Goal: Obtain resource: Obtain resource

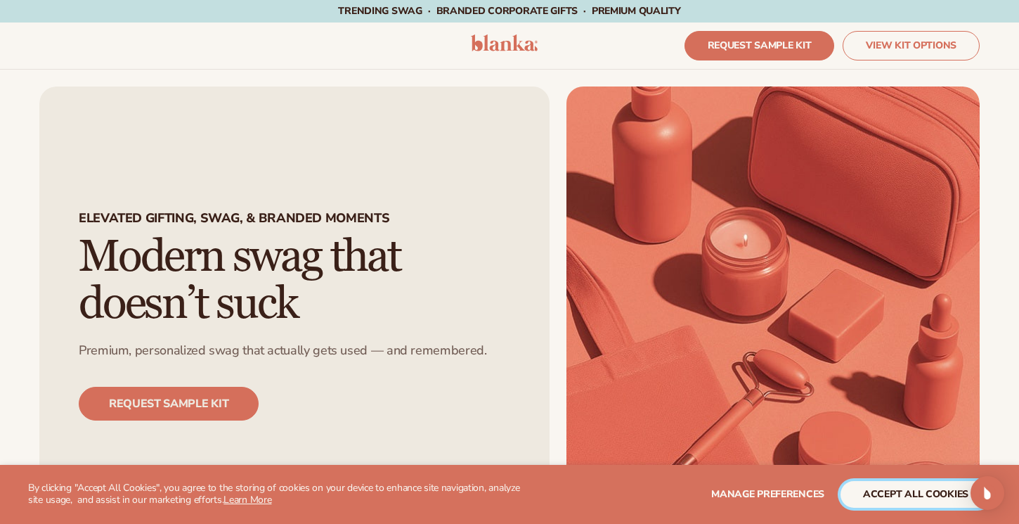
click at [881, 493] on button "accept all cookies" at bounding box center [916, 494] width 150 height 27
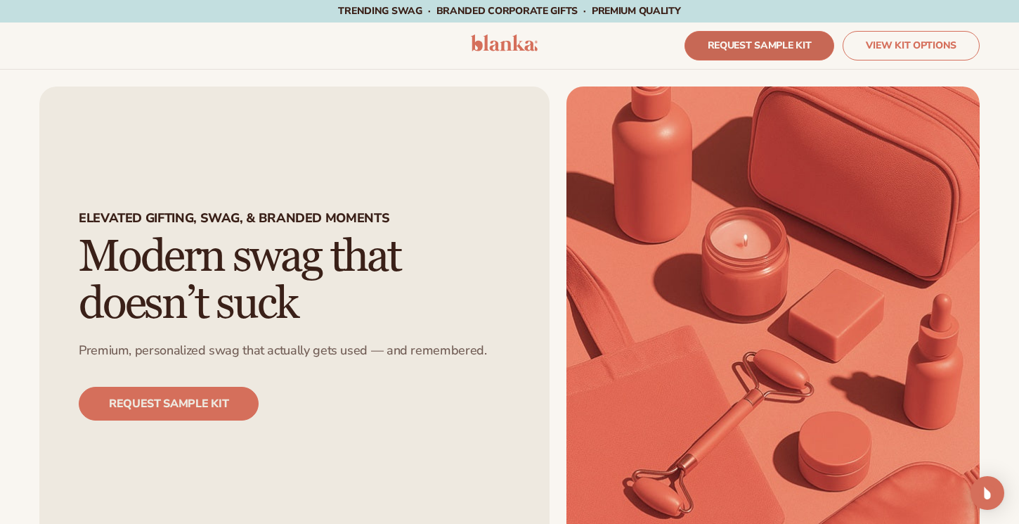
click at [737, 48] on link "REQUEST SAMPLE KIT" at bounding box center [760, 46] width 150 height 30
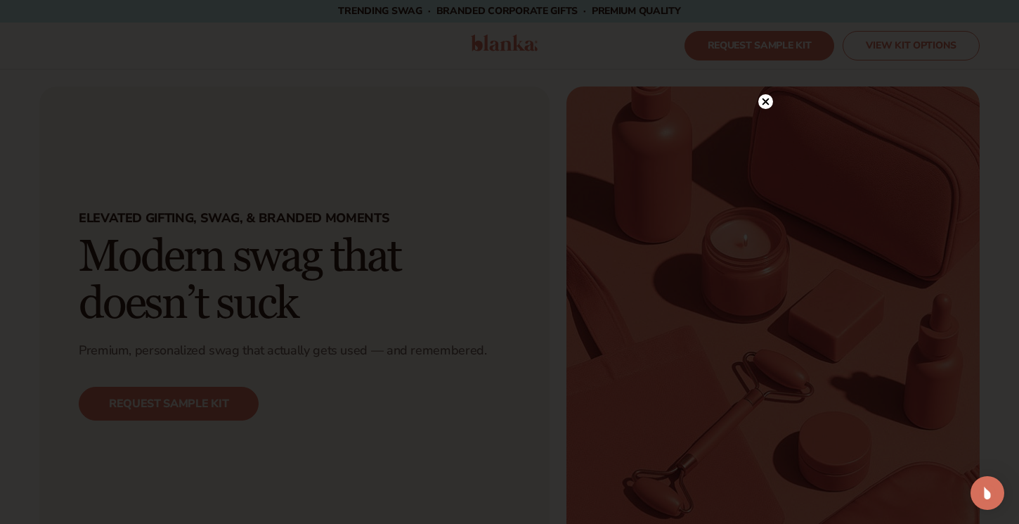
click at [768, 101] on icon at bounding box center [766, 101] width 7 height 7
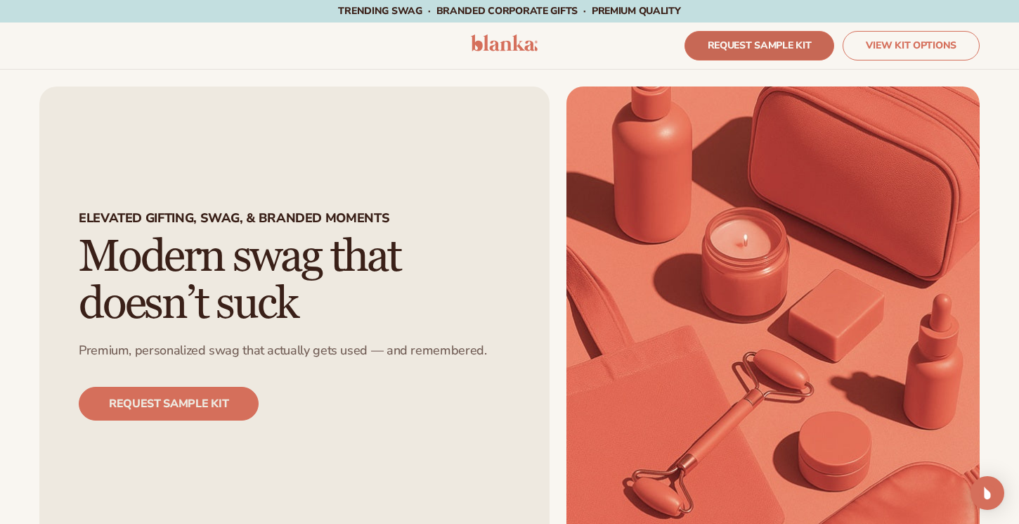
click at [746, 39] on link "REQUEST SAMPLE KIT" at bounding box center [760, 46] width 150 height 30
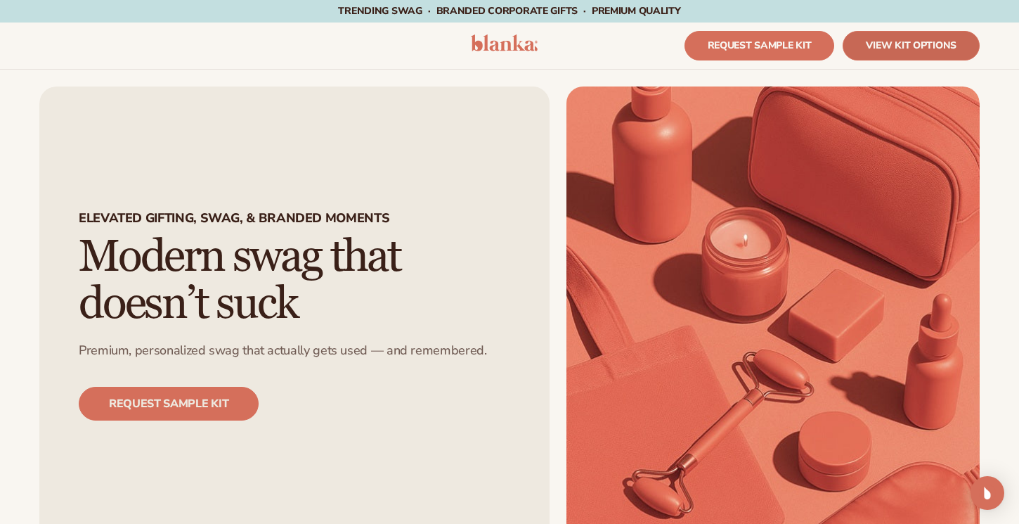
click at [914, 49] on link "VIEW KIT OPTIONS" at bounding box center [911, 46] width 137 height 30
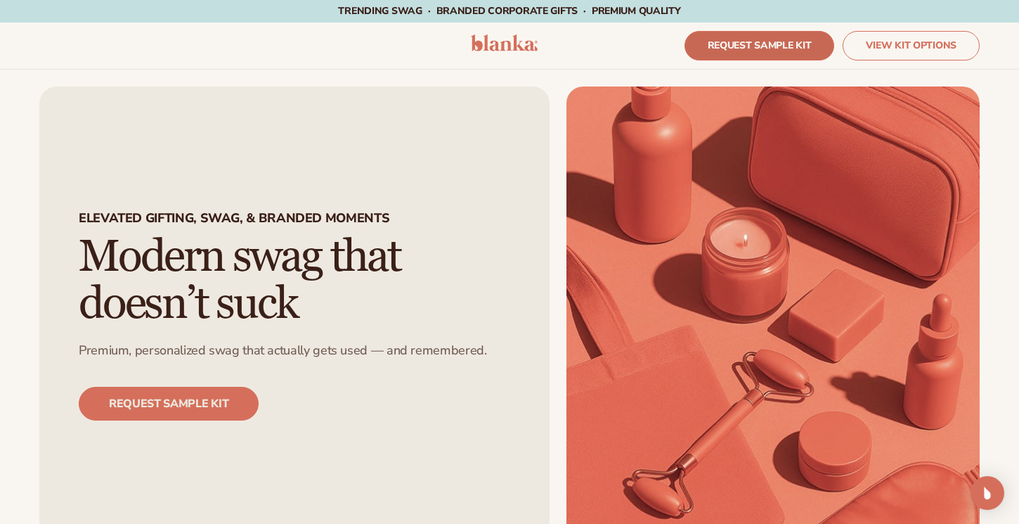
click at [749, 34] on link "REQUEST SAMPLE KIT" at bounding box center [760, 46] width 150 height 30
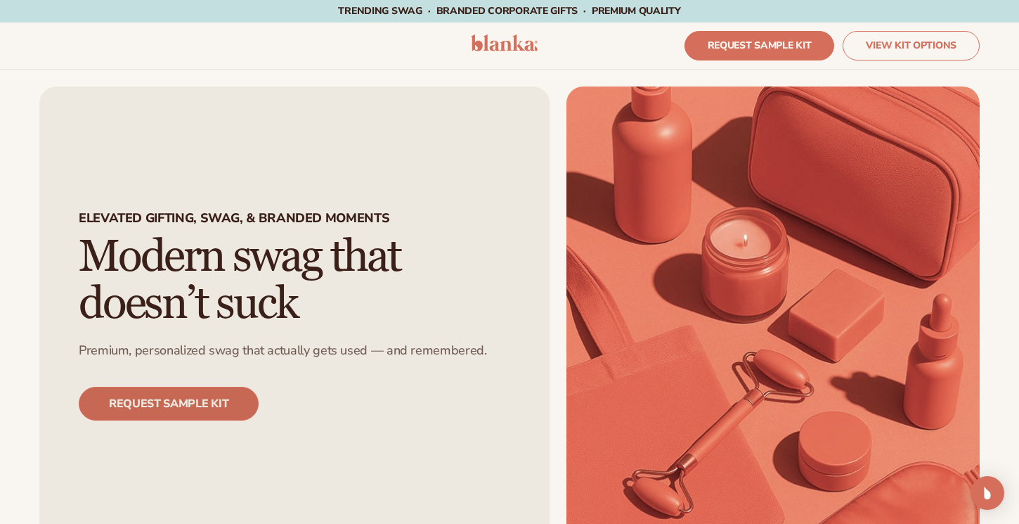
click at [180, 401] on link "REQUEST SAMPLE KIT" at bounding box center [169, 404] width 180 height 34
click at [200, 403] on link "REQUEST SAMPLE KIT" at bounding box center [169, 404] width 180 height 34
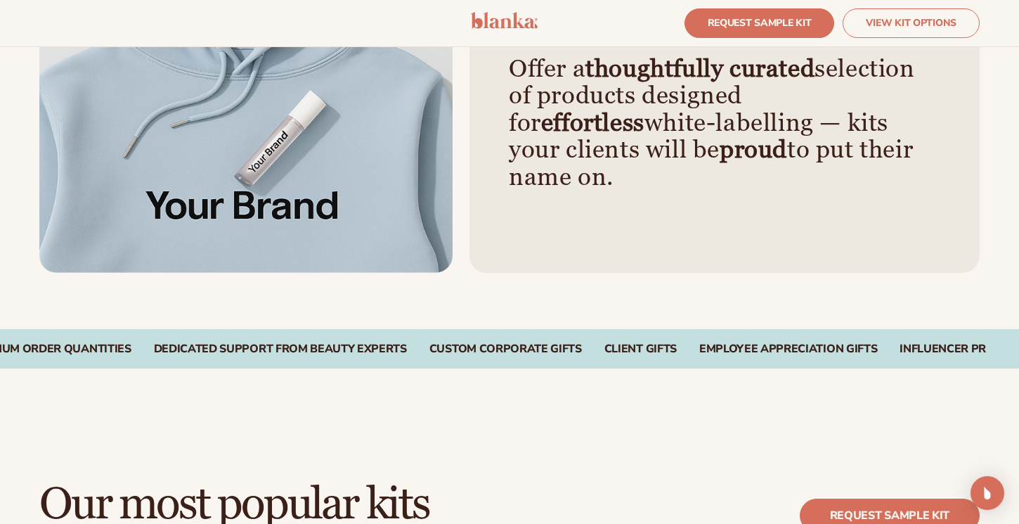
scroll to position [950, 0]
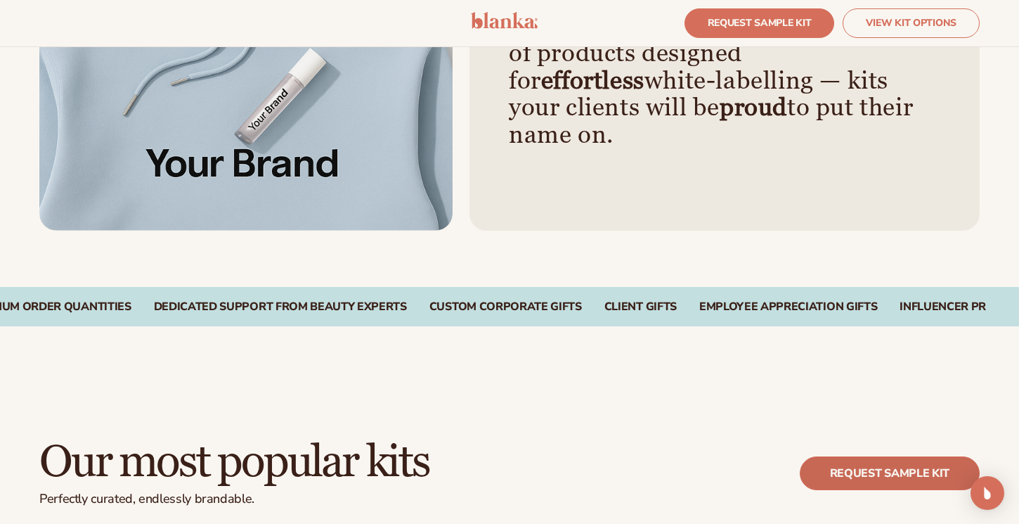
click at [848, 475] on link "REQUEST SAMPLE KIT" at bounding box center [890, 473] width 180 height 34
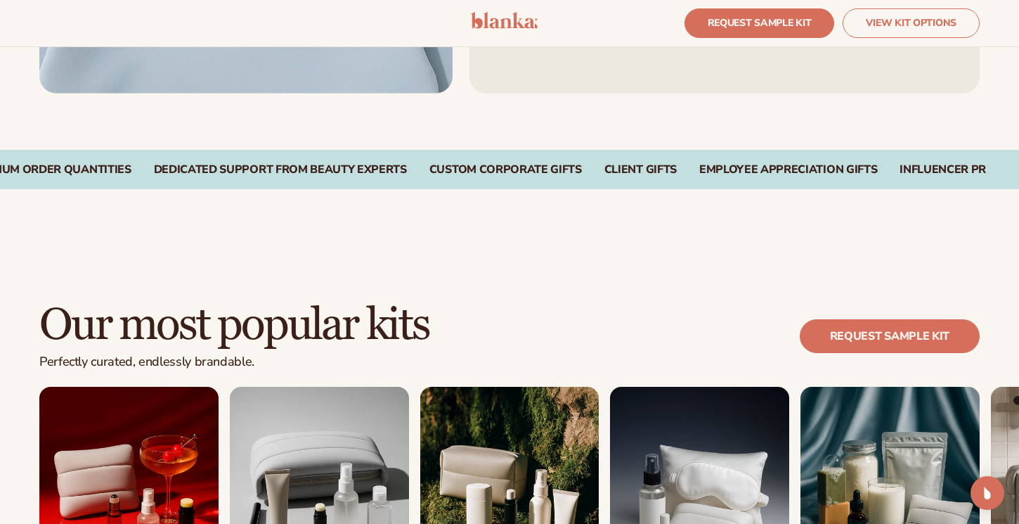
scroll to position [1125, 0]
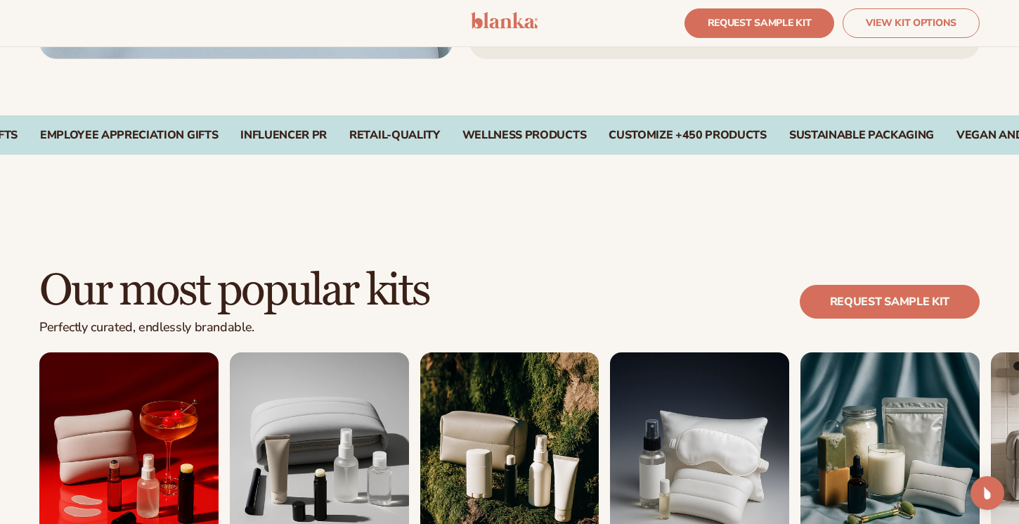
scroll to position [1124, 0]
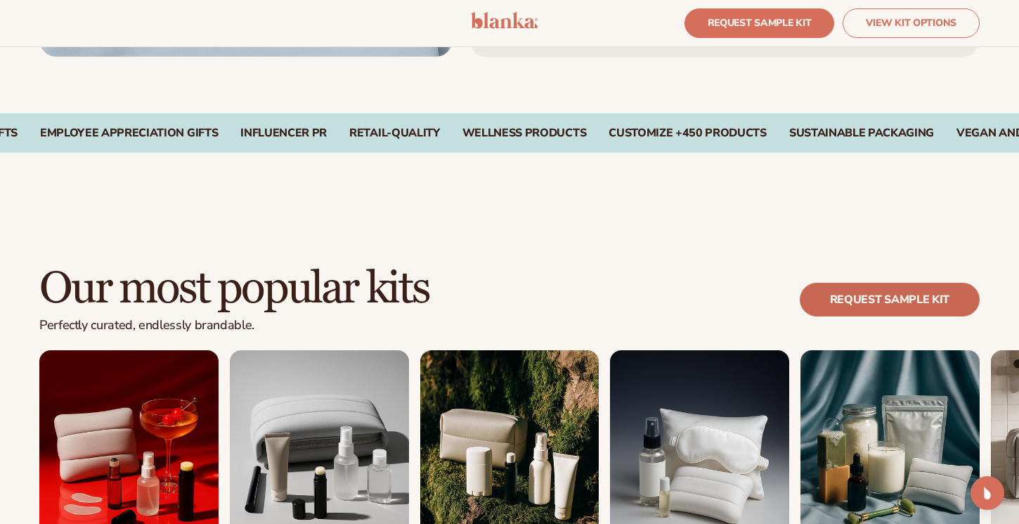
click at [867, 301] on link "REQUEST SAMPLE KIT" at bounding box center [890, 300] width 180 height 34
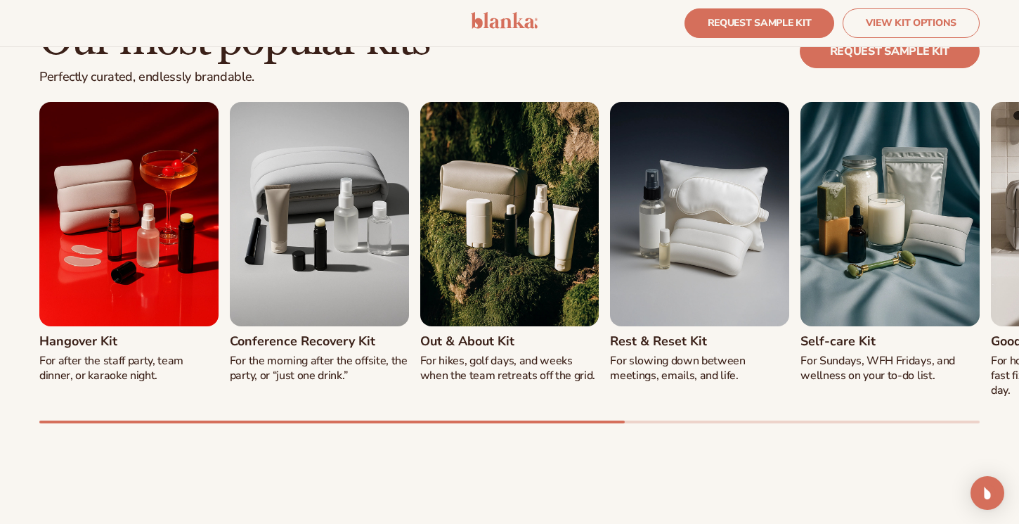
scroll to position [1373, 0]
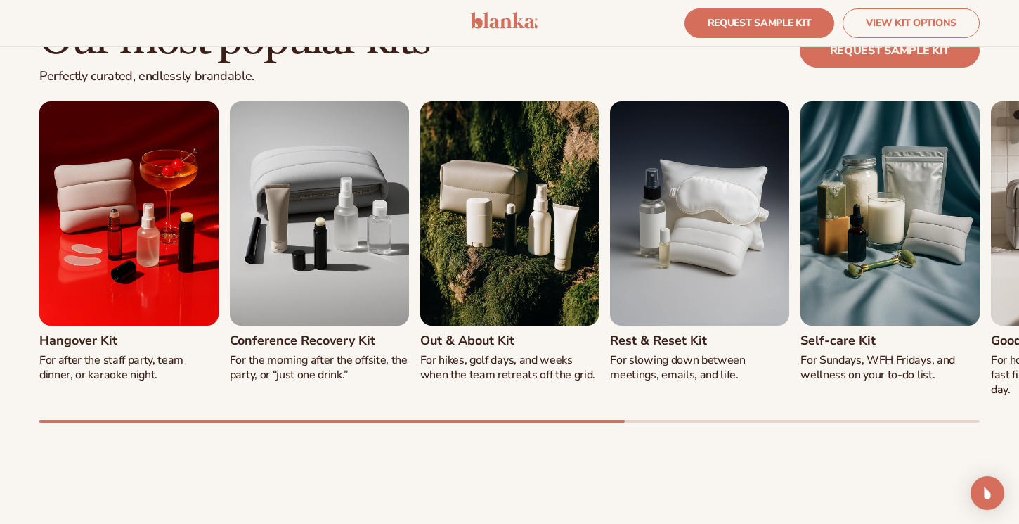
drag, startPoint x: 458, startPoint y: 418, endPoint x: 572, endPoint y: 423, distance: 114.0
click at [572, 423] on div "Our most popular kits Perfectly curated, endlessly brandable. REQUEST SAMPLE KI…" at bounding box center [509, 219] width 1019 height 518
click at [150, 444] on div "Our most popular kits Perfectly curated, endlessly brandable. REQUEST SAMPLE KI…" at bounding box center [509, 219] width 1019 height 518
click at [110, 174] on img "1 / 8" at bounding box center [128, 213] width 179 height 224
click at [290, 229] on img "2 / 8" at bounding box center [319, 213] width 179 height 224
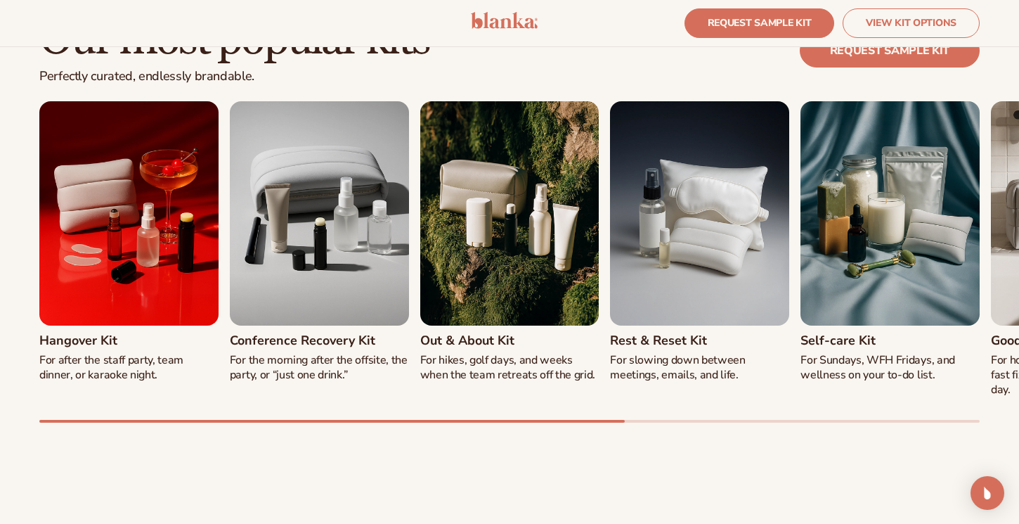
drag, startPoint x: 308, startPoint y: 418, endPoint x: 480, endPoint y: 421, distance: 172.2
click at [480, 421] on div "Hangover Kit For after the staff party, team dinner, or karaoke night. Conferen…" at bounding box center [509, 261] width 940 height 321
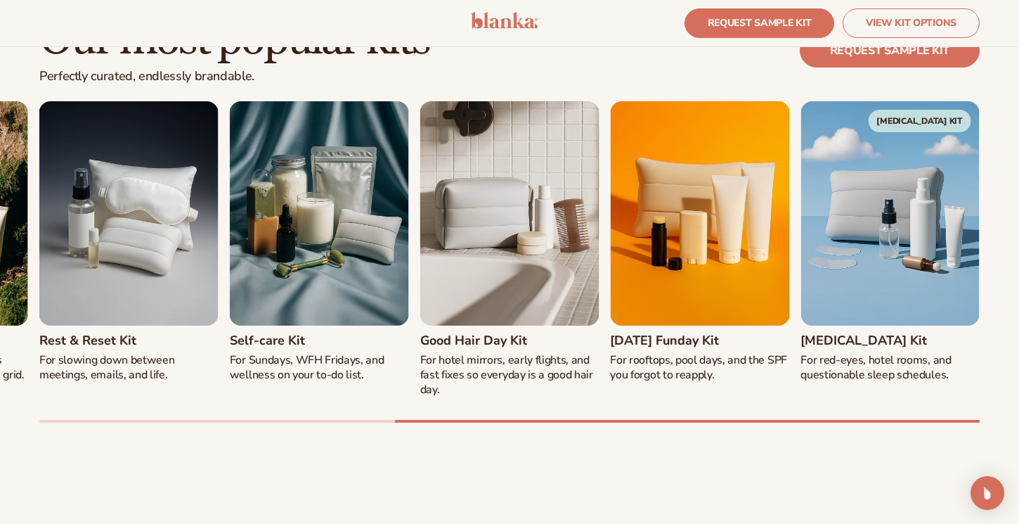
click at [831, 426] on div "Our most popular kits Perfectly curated, endlessly brandable. REQUEST SAMPLE KI…" at bounding box center [509, 219] width 1019 height 518
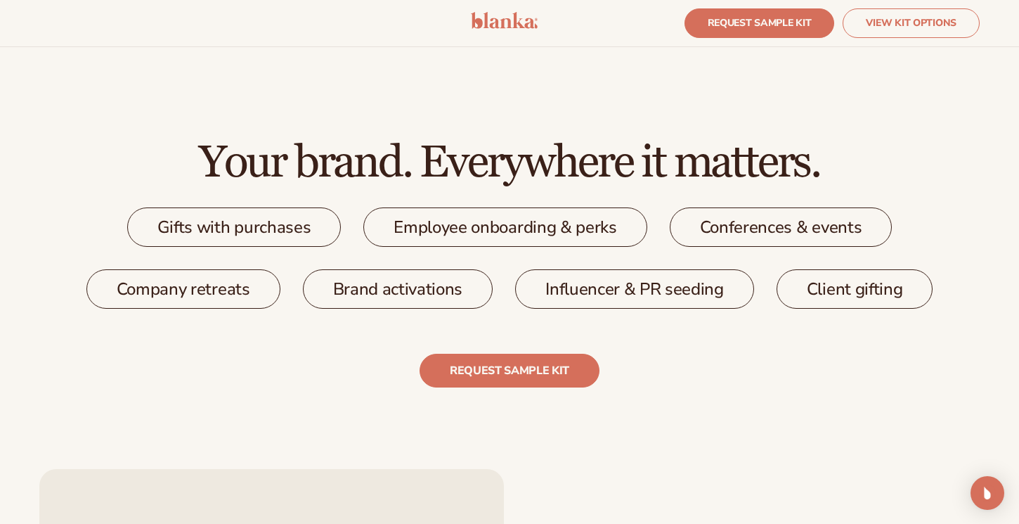
scroll to position [2182, 0]
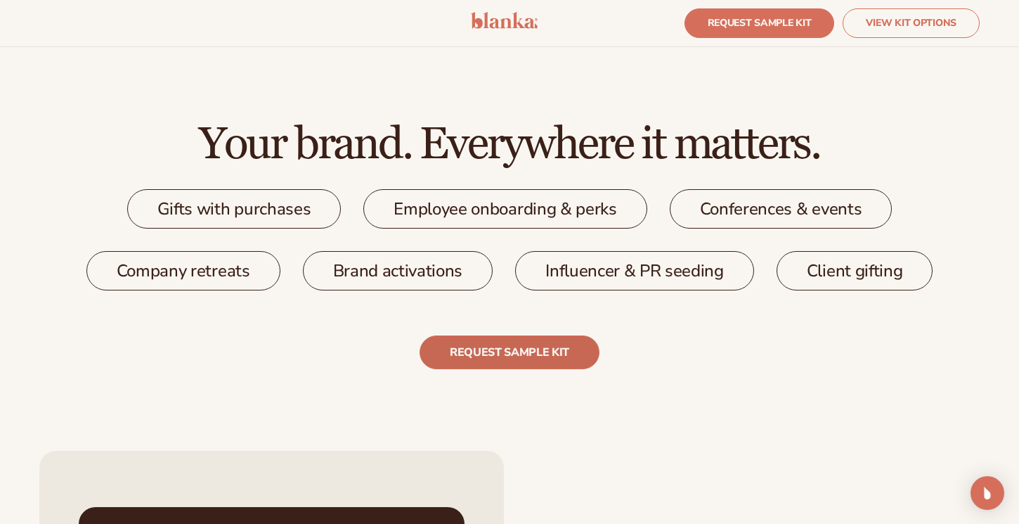
click at [514, 356] on link "REQUEST SAMPLE KIT" at bounding box center [510, 352] width 180 height 34
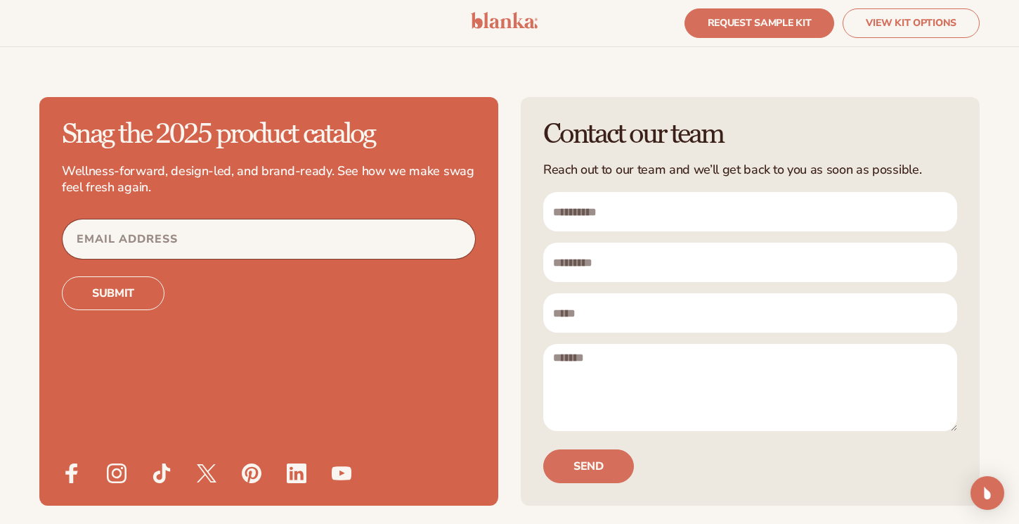
scroll to position [4148, 0]
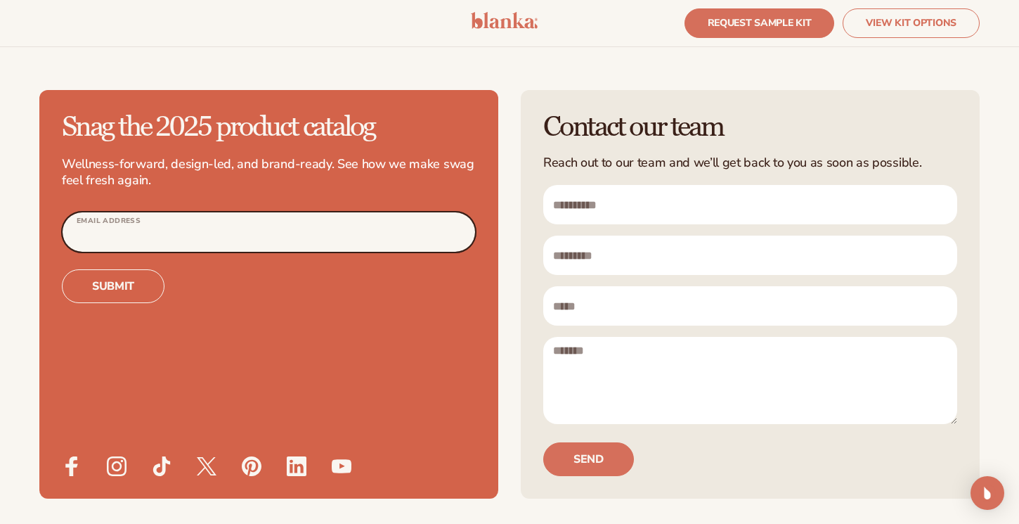
click at [245, 212] on input "Email Address" at bounding box center [269, 231] width 413 height 39
click at [113, 212] on input "**********" at bounding box center [269, 231] width 413 height 39
type input "**********"
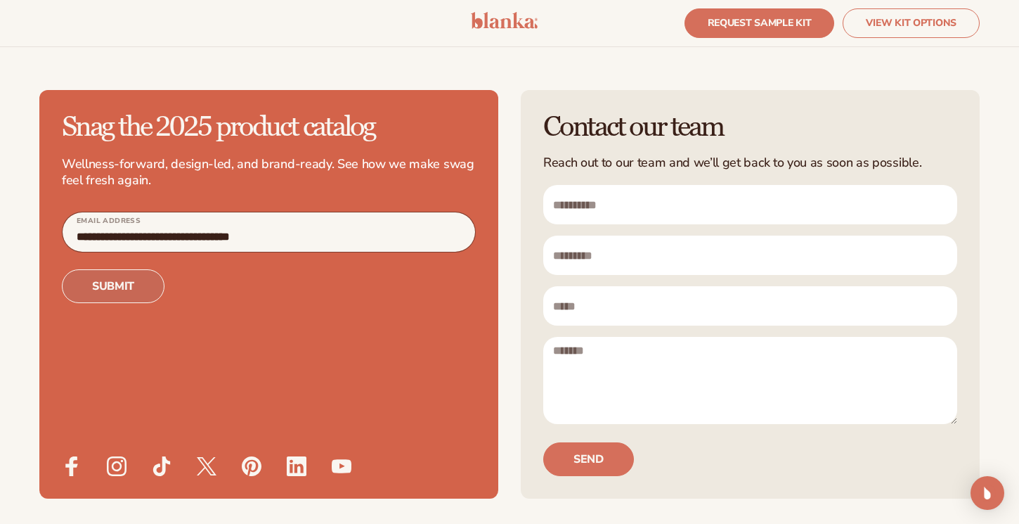
click at [105, 269] on button "Submit" at bounding box center [113, 286] width 103 height 34
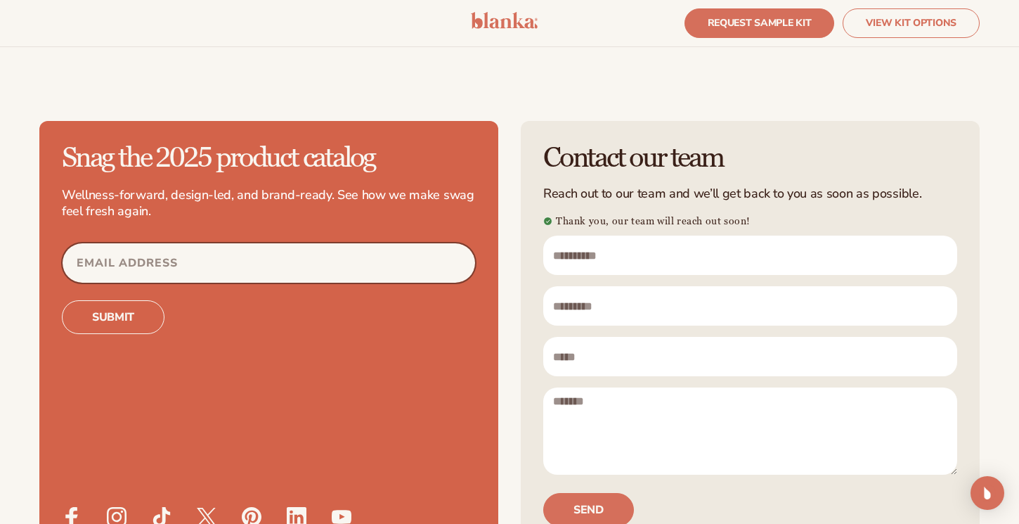
scroll to position [4117, 0]
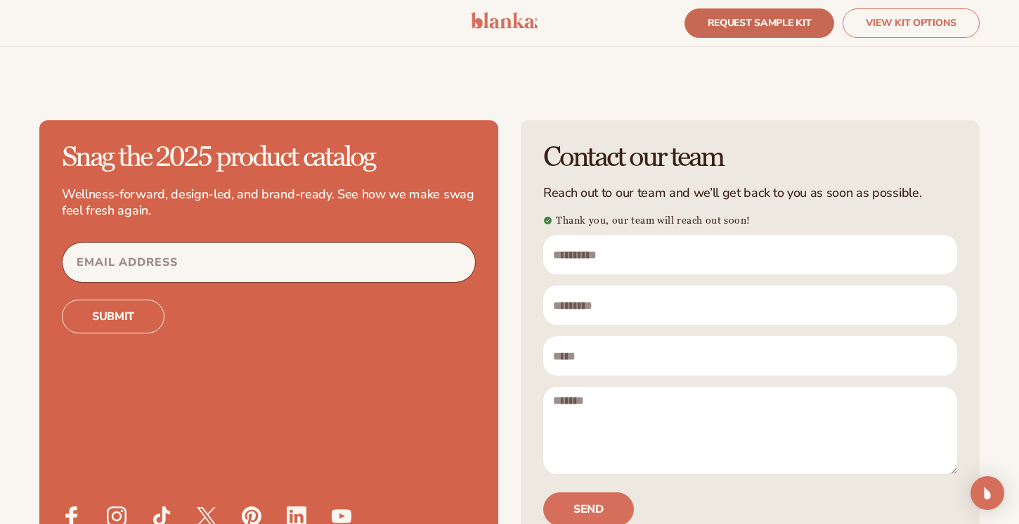
click at [744, 27] on link "REQUEST SAMPLE KIT" at bounding box center [760, 23] width 150 height 30
click at [722, 27] on link "REQUEST SAMPLE KIT" at bounding box center [760, 23] width 150 height 30
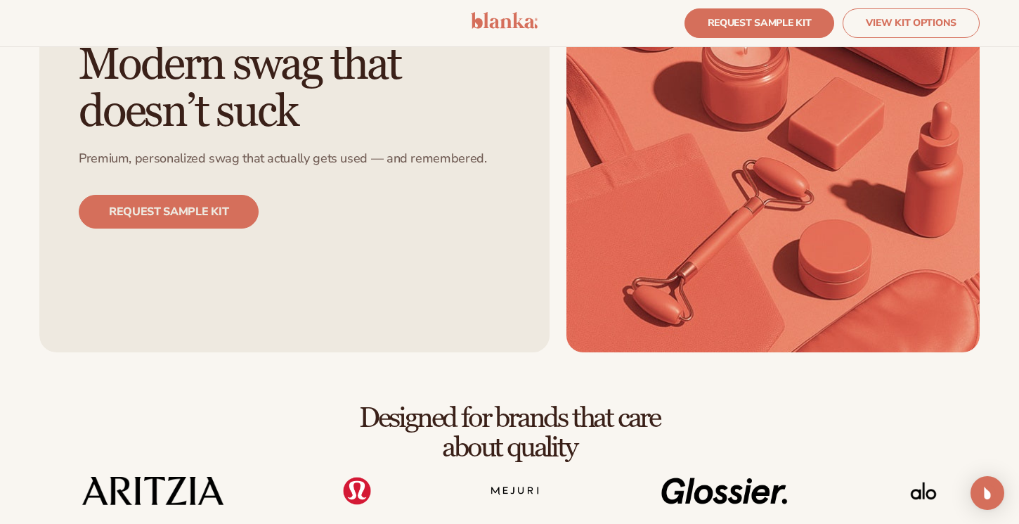
scroll to position [0, 0]
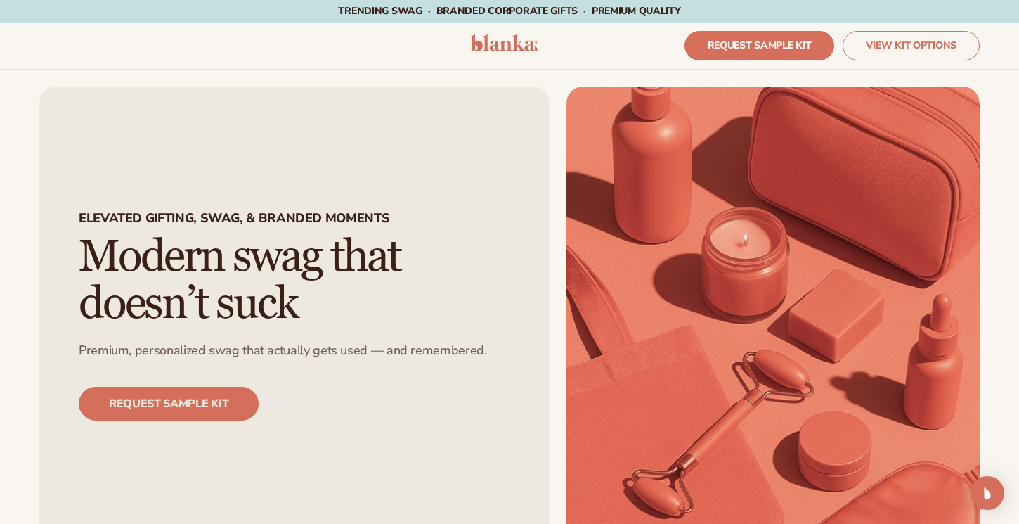
click at [426, 164] on div "Elevated Gifting, swag, & branded moments Modern swag that doesn’t suck Premium…" at bounding box center [294, 315] width 510 height 458
click at [737, 37] on link "REQUEST SAMPLE KIT" at bounding box center [760, 46] width 150 height 30
click at [874, 49] on link "VIEW KIT OPTIONS" at bounding box center [911, 46] width 137 height 30
click at [216, 411] on link "REQUEST SAMPLE KIT" at bounding box center [169, 404] width 180 height 34
click at [708, 299] on img at bounding box center [773, 315] width 413 height 458
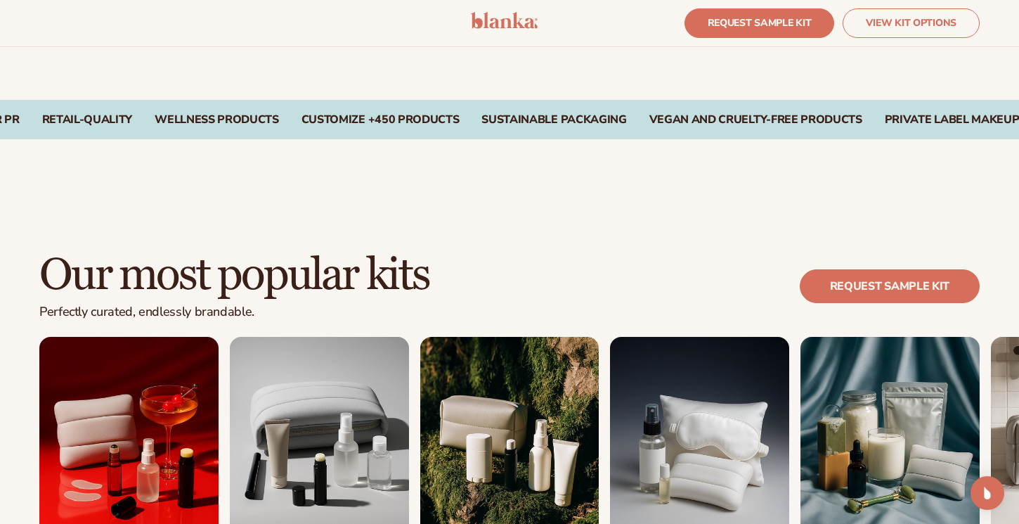
scroll to position [1168, 0]
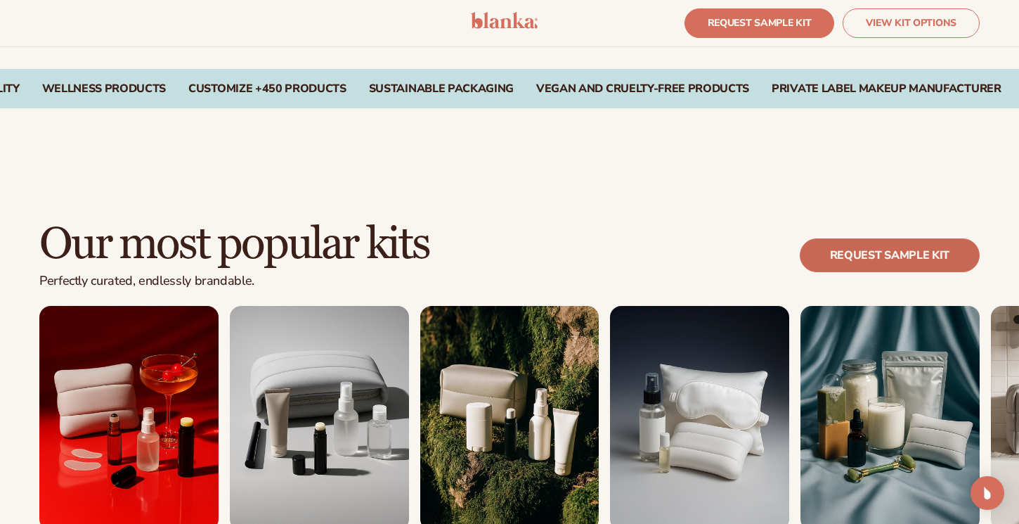
click at [860, 257] on link "REQUEST SAMPLE KIT" at bounding box center [890, 255] width 180 height 34
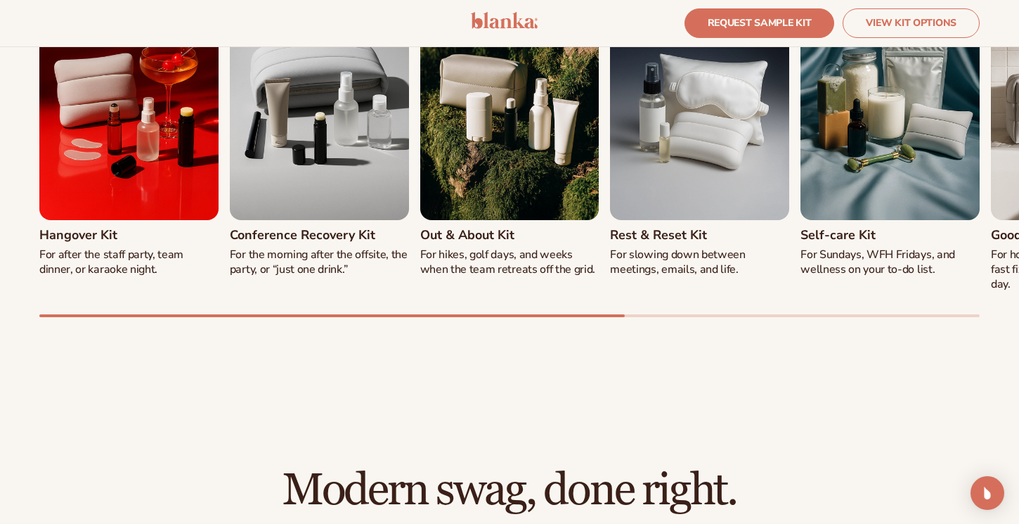
scroll to position [1488, 0]
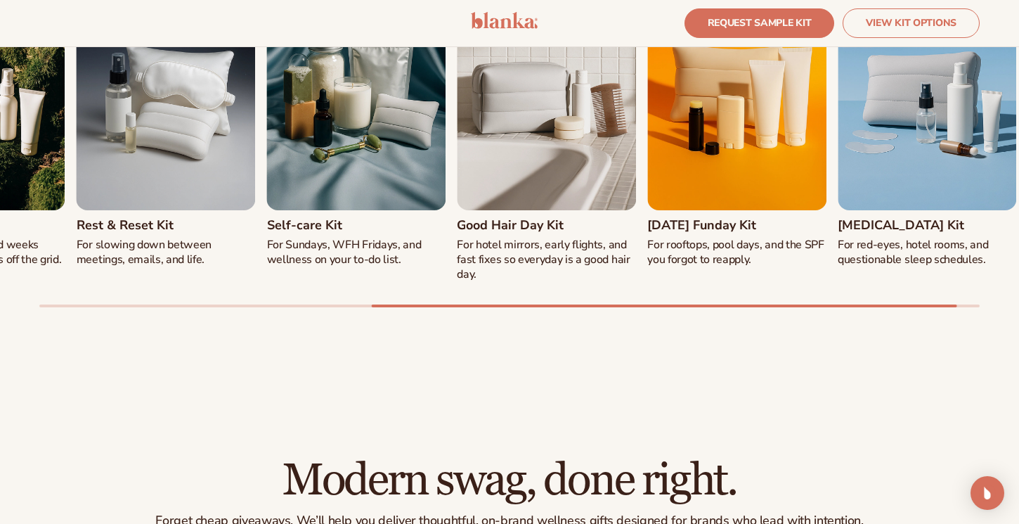
click at [836, 299] on div "Hangover Kit For after the staff party, team dinner, or karaoke night. Conferen…" at bounding box center [509, 146] width 940 height 321
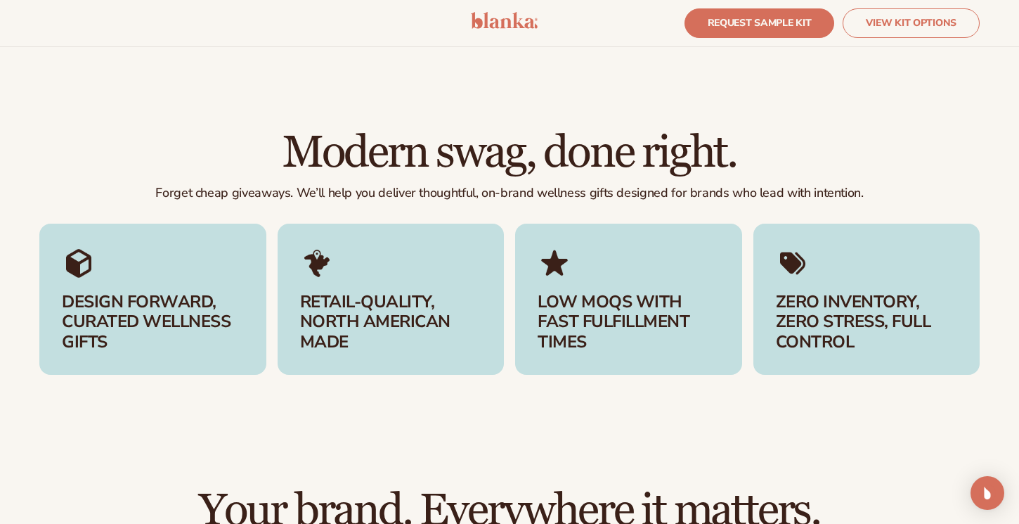
click at [607, 335] on h3 "LOW MOQS WITH FAST FULFILLMENT TIMES" at bounding box center [629, 322] width 182 height 60
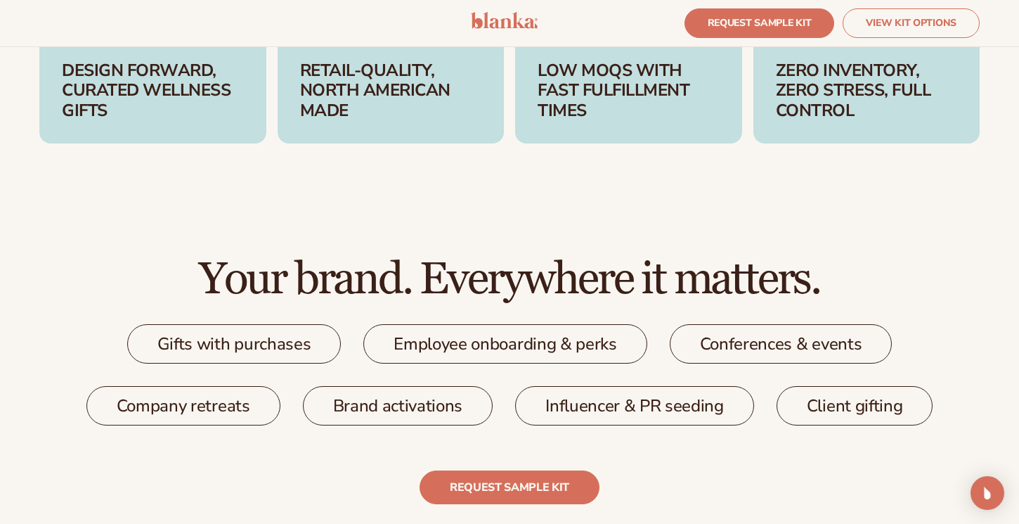
scroll to position [2078, 0]
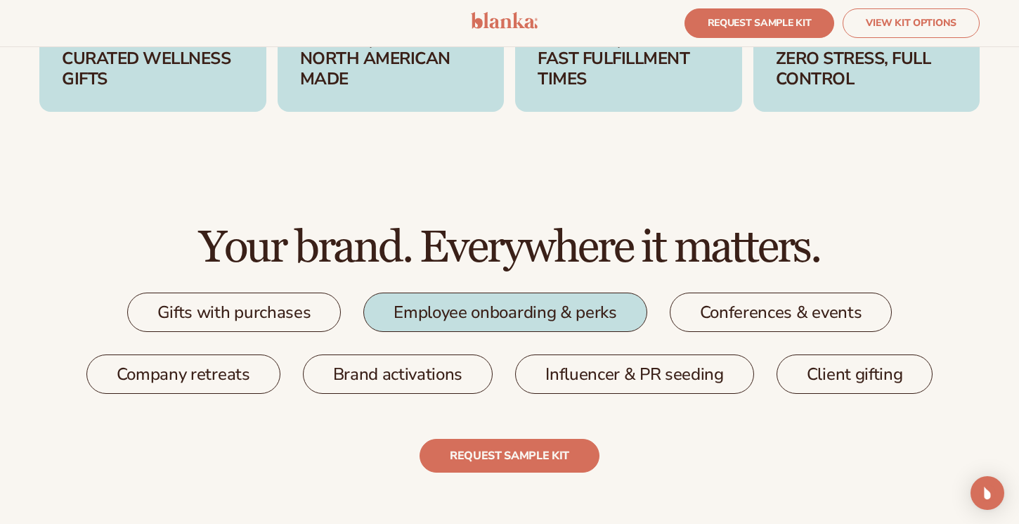
click at [474, 302] on link "Employee onboarding & perks" at bounding box center [504, 311] width 283 height 39
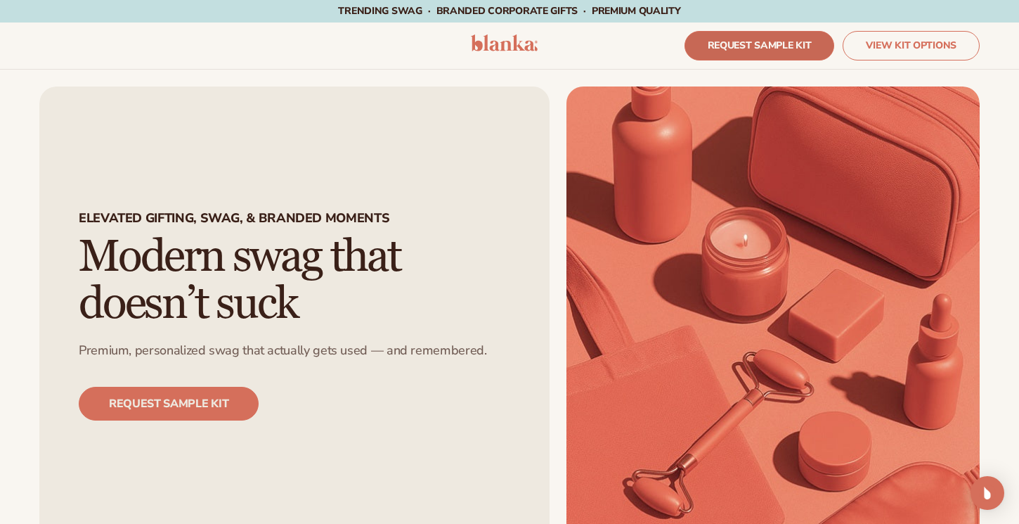
click at [738, 47] on link "REQUEST SAMPLE KIT" at bounding box center [760, 46] width 150 height 30
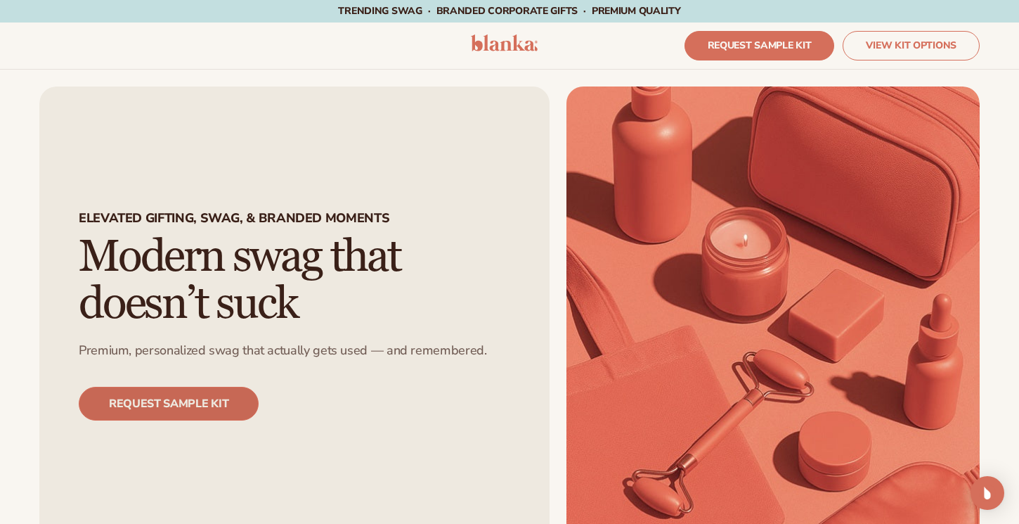
click at [201, 398] on link "REQUEST SAMPLE KIT" at bounding box center [169, 404] width 180 height 34
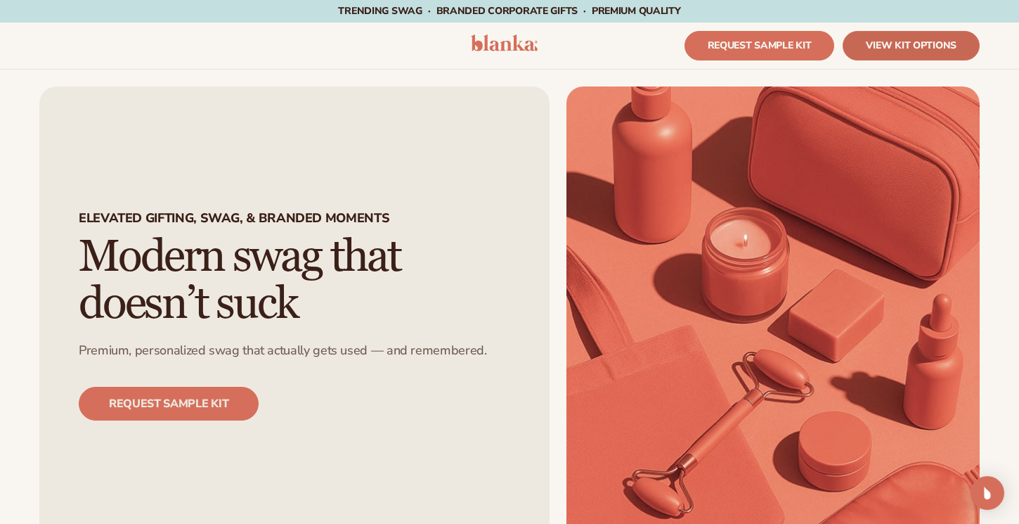
click at [880, 44] on link "VIEW KIT OPTIONS" at bounding box center [911, 46] width 137 height 30
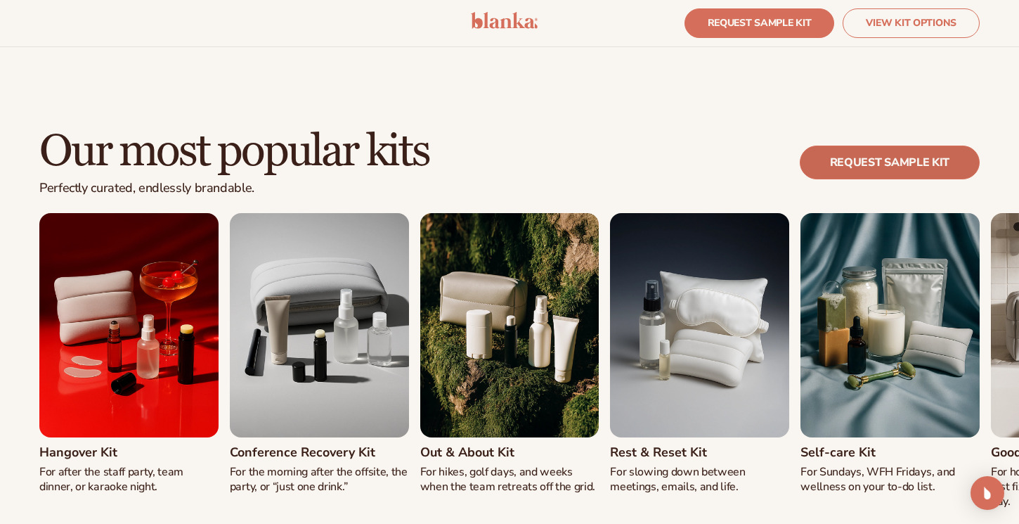
scroll to position [1262, 0]
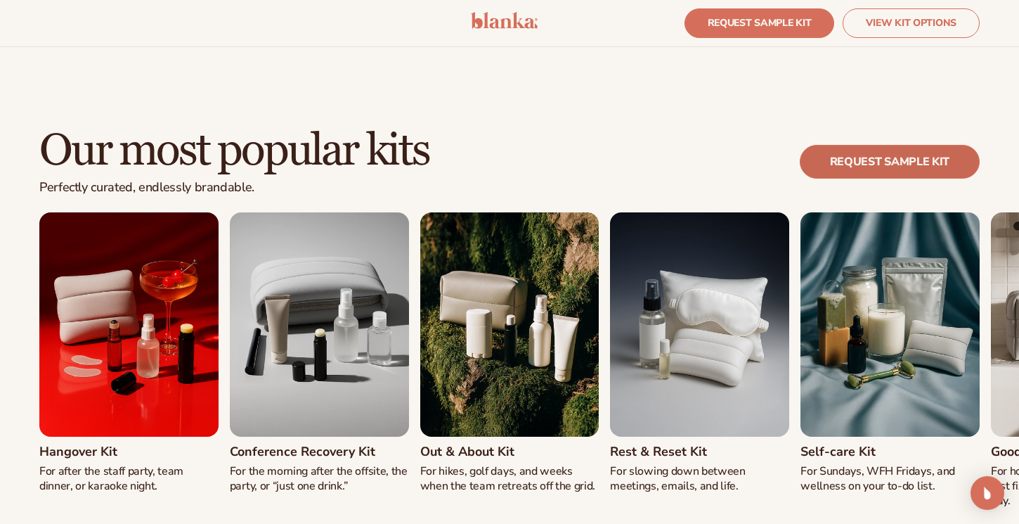
click at [884, 161] on link "REQUEST SAMPLE KIT" at bounding box center [890, 162] width 180 height 34
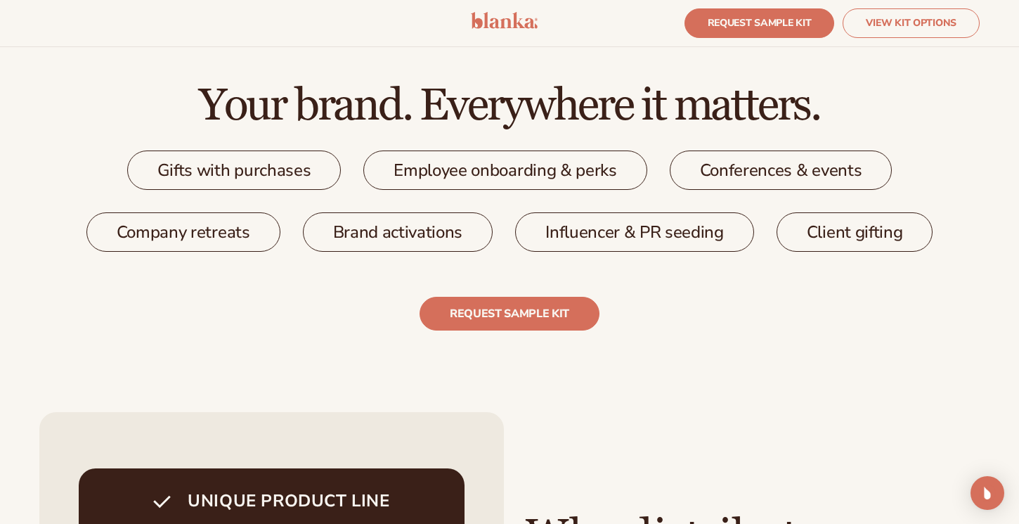
scroll to position [2239, 0]
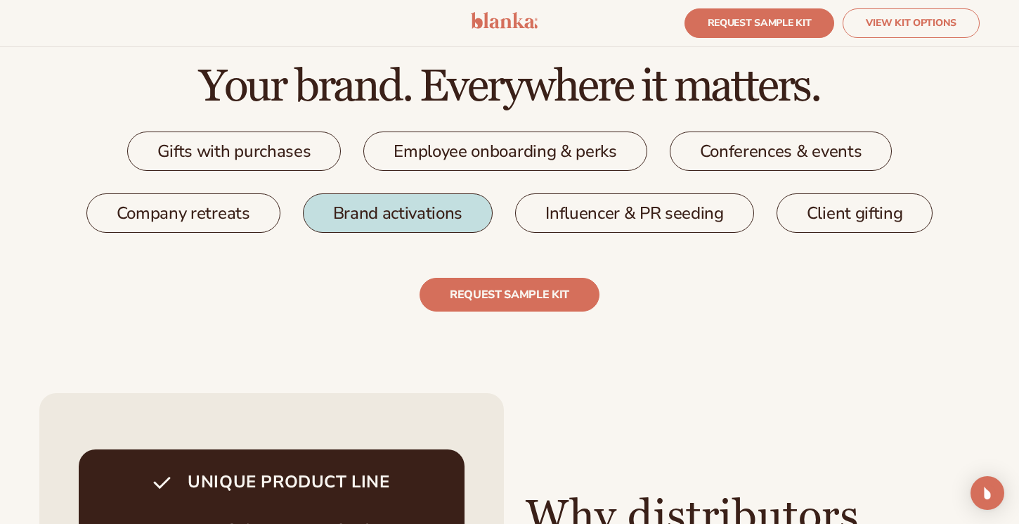
click at [388, 217] on link "Brand activations" at bounding box center [398, 212] width 190 height 39
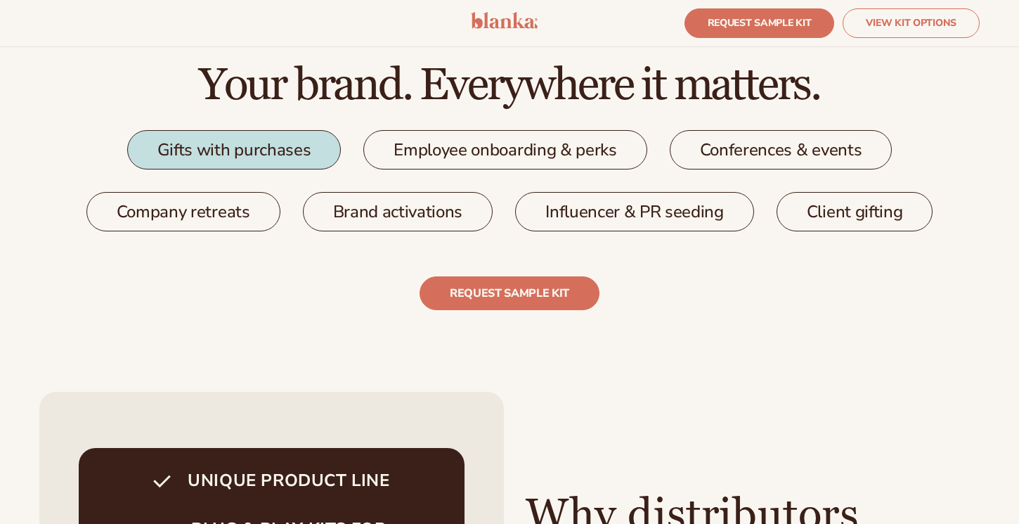
scroll to position [2239, 0]
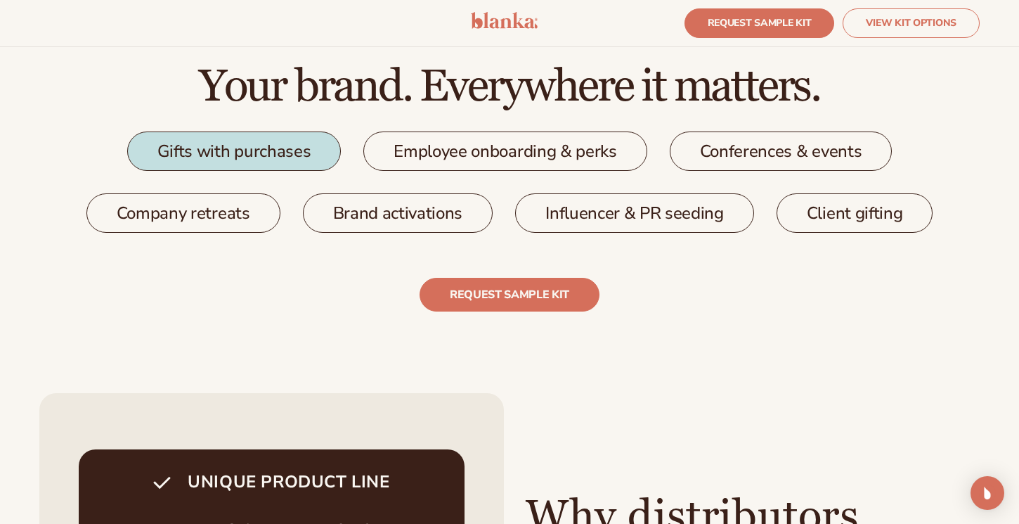
click at [214, 160] on link "Gifts with purchases" at bounding box center [234, 150] width 214 height 39
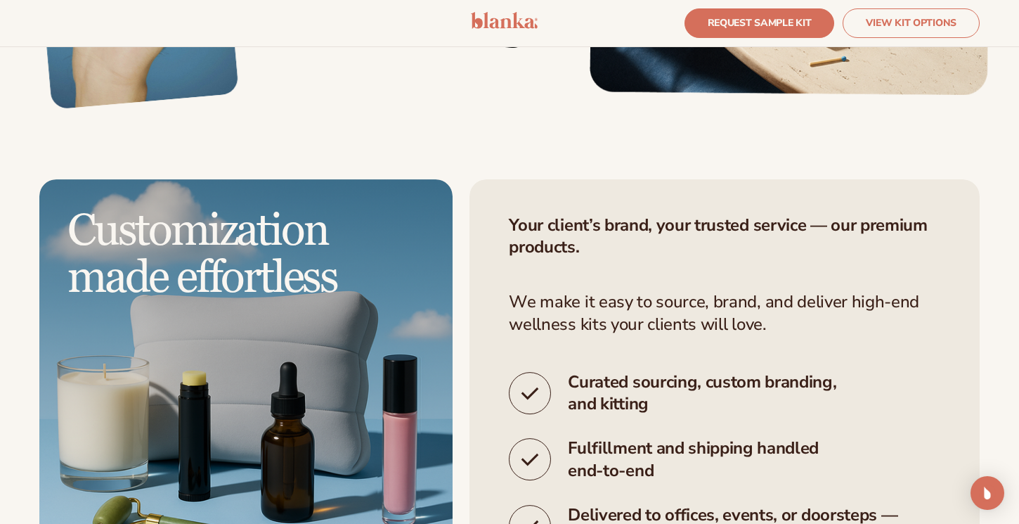
scroll to position [3026, 0]
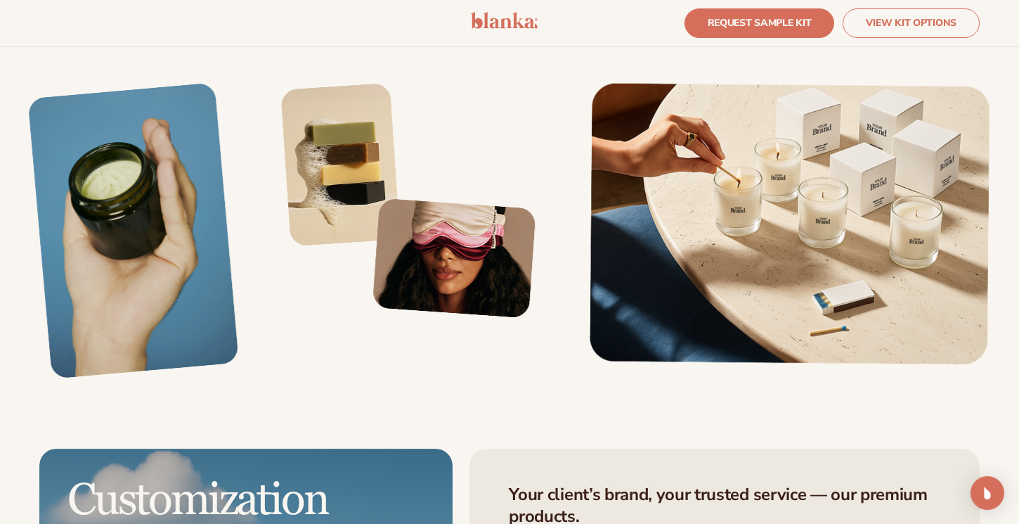
click at [537, 261] on img "2 / 4" at bounding box center [408, 200] width 257 height 235
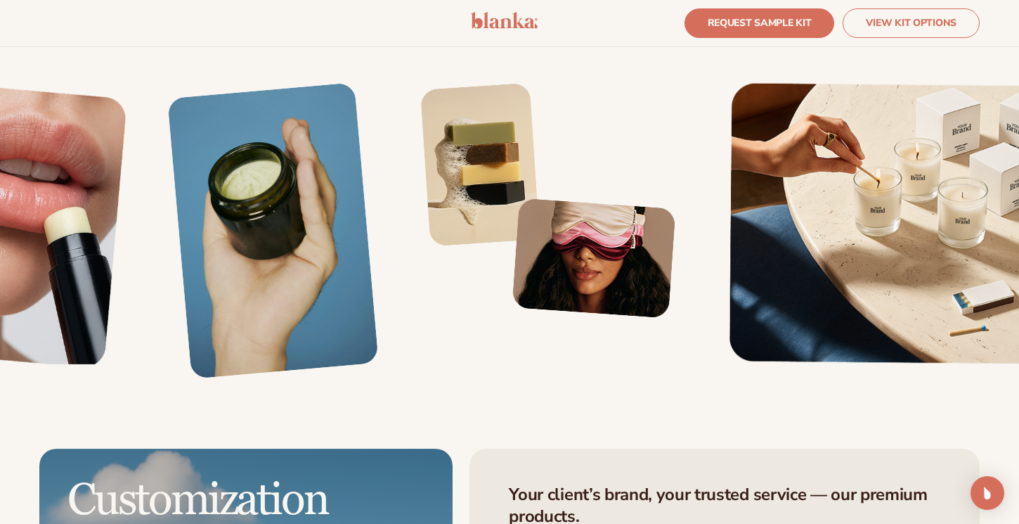
click at [604, 261] on img "2 / 4" at bounding box center [548, 200] width 257 height 235
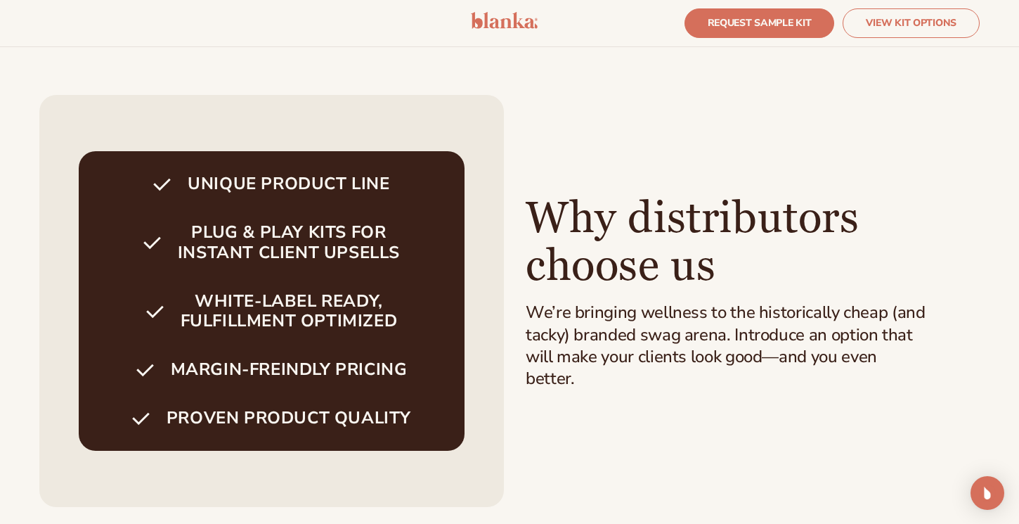
scroll to position [2535, 0]
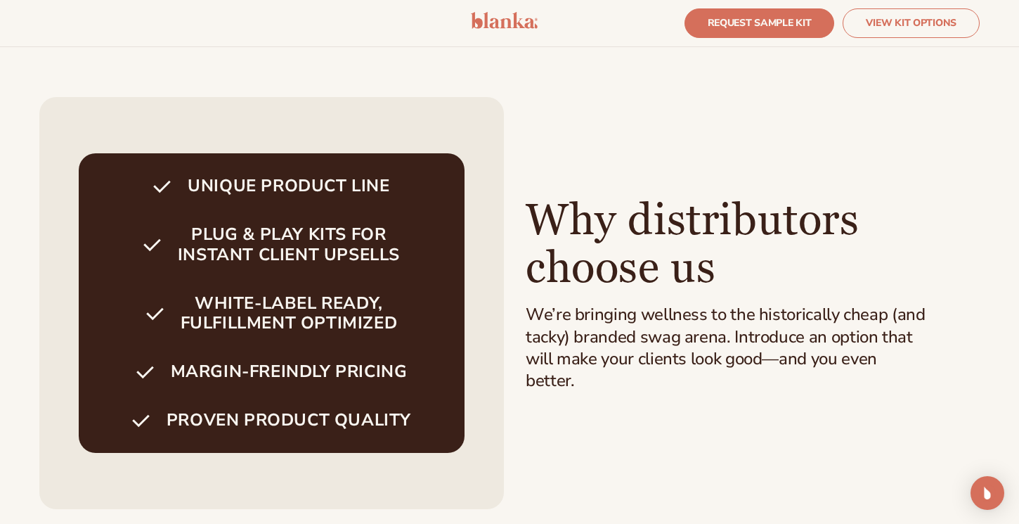
click at [580, 224] on h3 "Why distributors choose us" at bounding box center [701, 245] width 351 height 96
click at [273, 349] on ul "UNIQUE PRODUCT LINE PLUG & PLAY KITS FOR INSTANT CLIENT UPSELLS WHITE-LABEL REA…" at bounding box center [271, 303] width 365 height 254
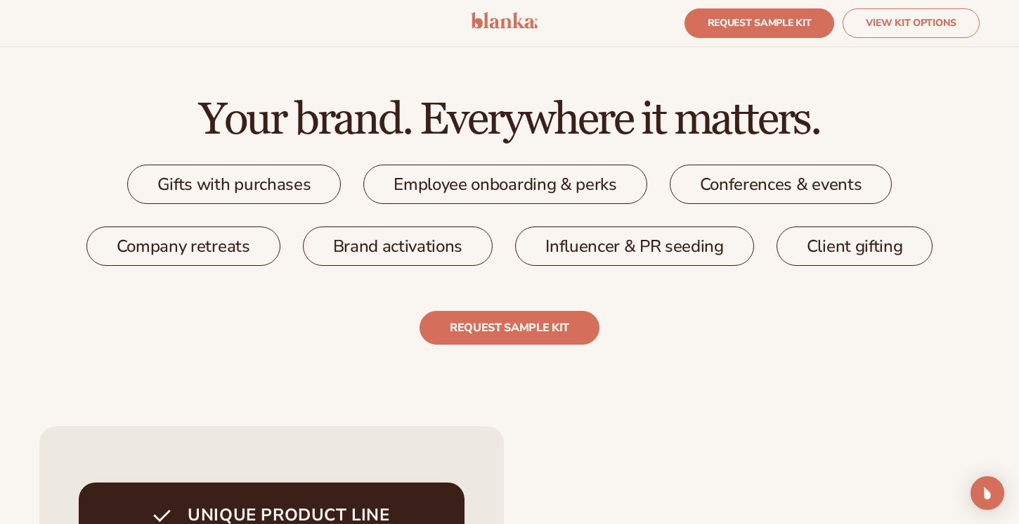
scroll to position [2199, 0]
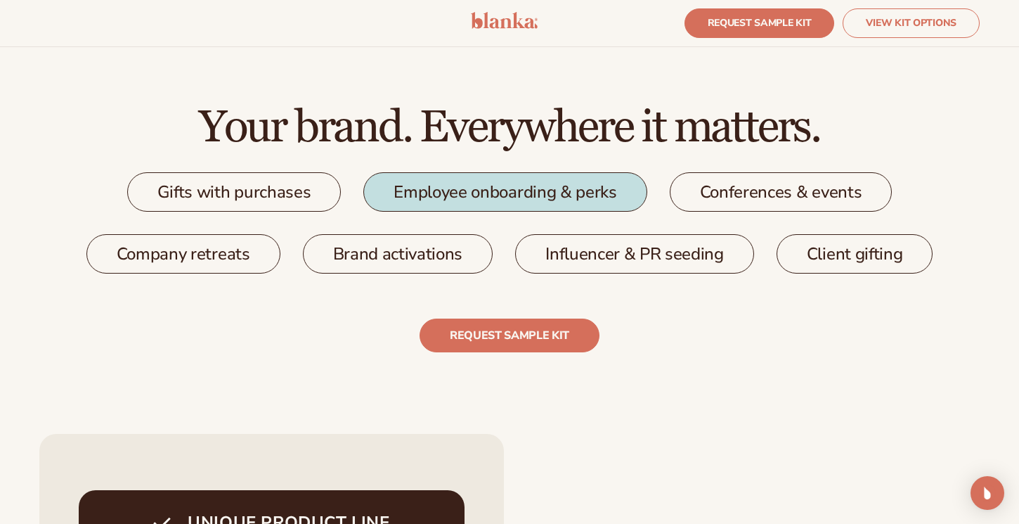
click at [455, 195] on link "Employee onboarding & perks" at bounding box center [504, 191] width 283 height 39
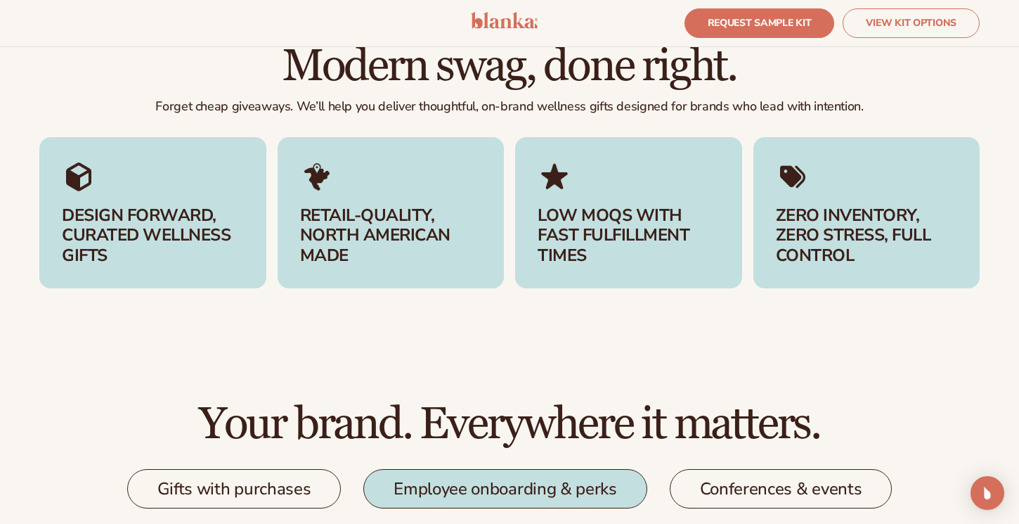
scroll to position [1518, 0]
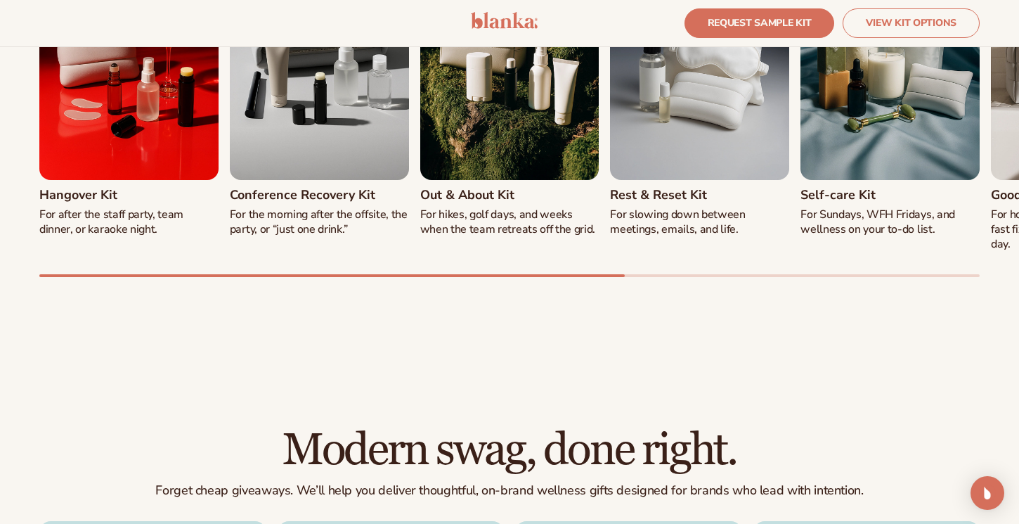
click at [363, 131] on img "2 / 8" at bounding box center [319, 68] width 179 height 224
click at [531, 98] on img "3 / 8" at bounding box center [509, 68] width 179 height 224
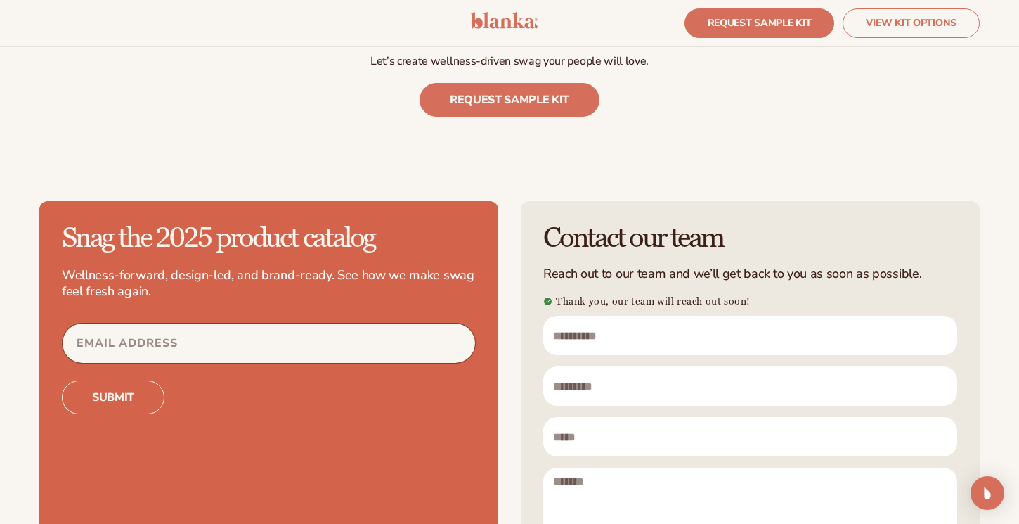
scroll to position [4067, 0]
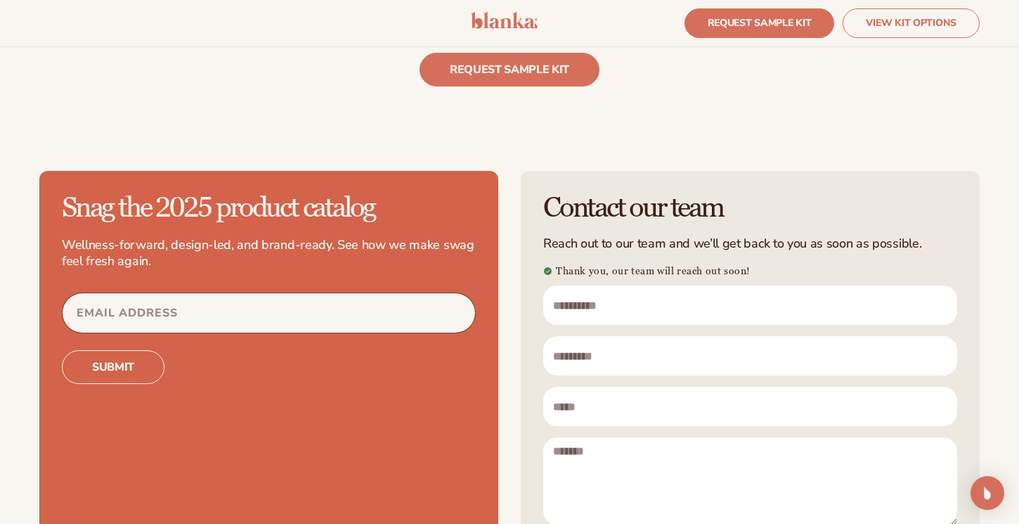
click at [616, 285] on input "First name" at bounding box center [750, 304] width 414 height 39
type input "*"
type input "****"
click at [622, 336] on input "Last name" at bounding box center [750, 355] width 414 height 39
type input "*"
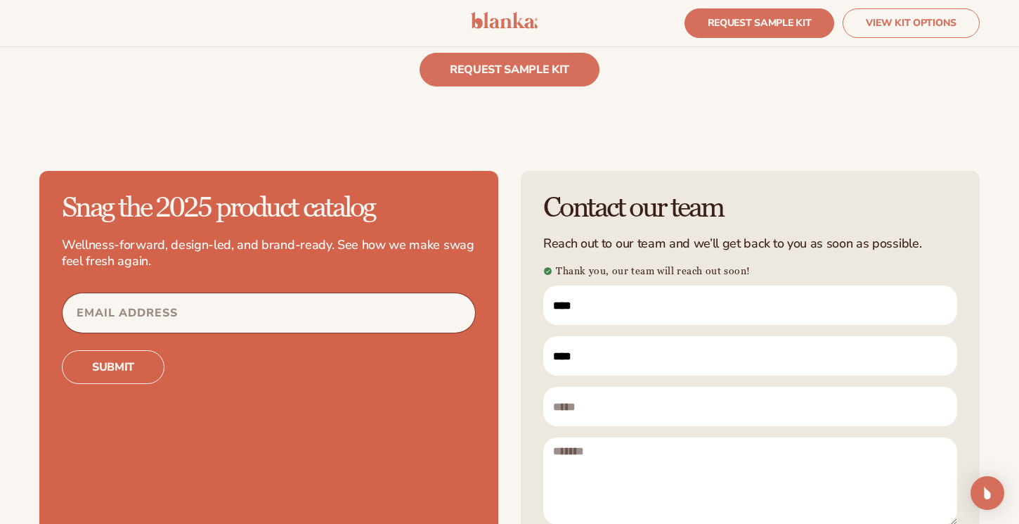
click at [565, 336] on input "****" at bounding box center [750, 355] width 414 height 39
type input "**********"
click at [567, 387] on input "Email" at bounding box center [750, 406] width 414 height 39
type input "**********"
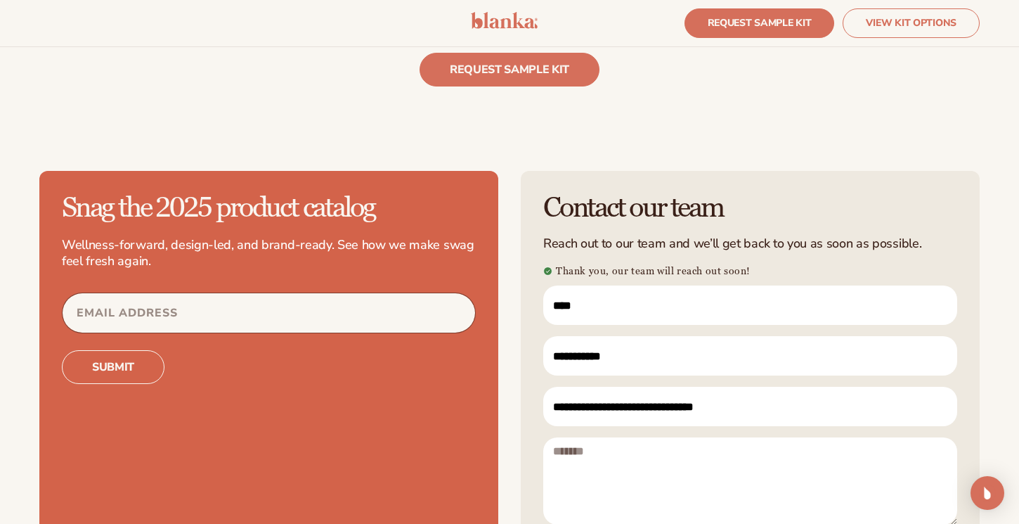
click at [590, 437] on textarea "Message" at bounding box center [750, 480] width 414 height 87
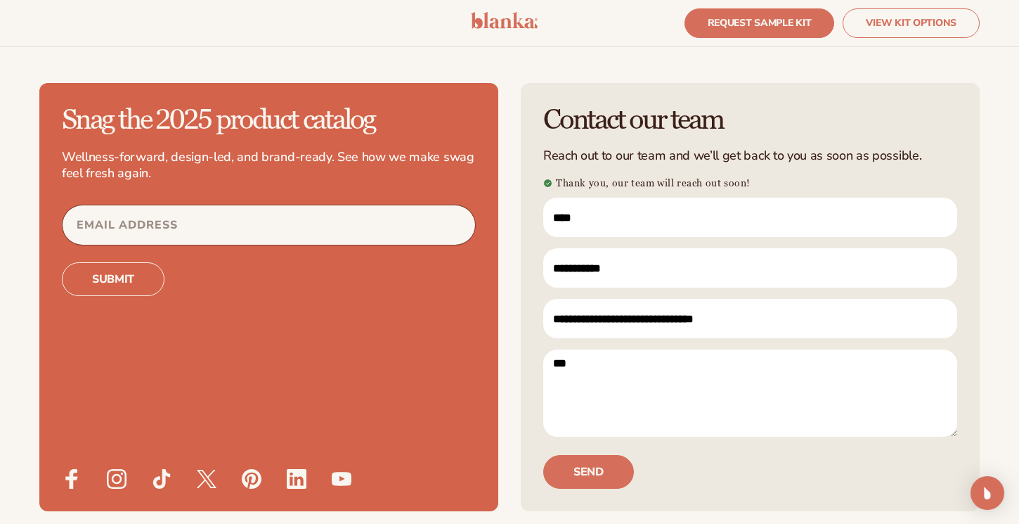
scroll to position [4159, 0]
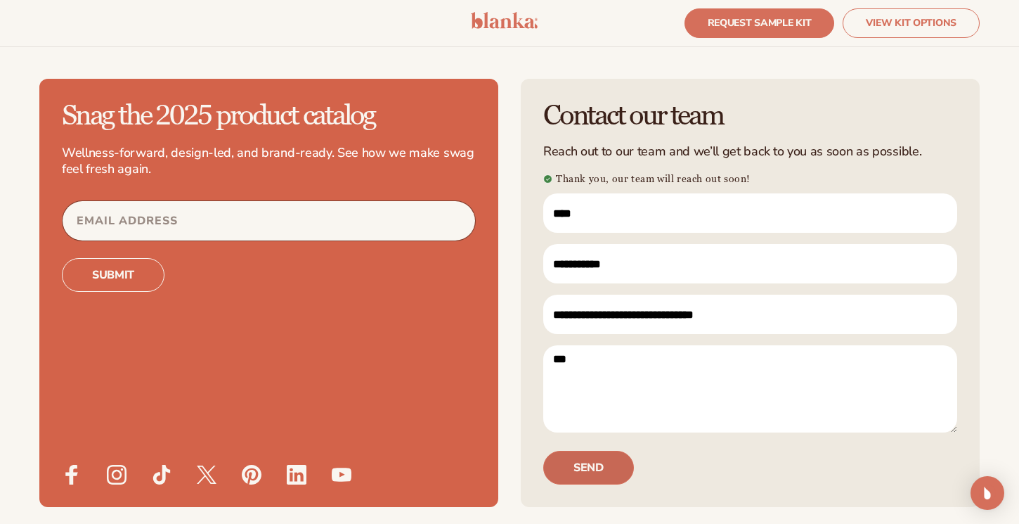
type textarea "***"
click at [588, 451] on button "Send" at bounding box center [588, 468] width 91 height 34
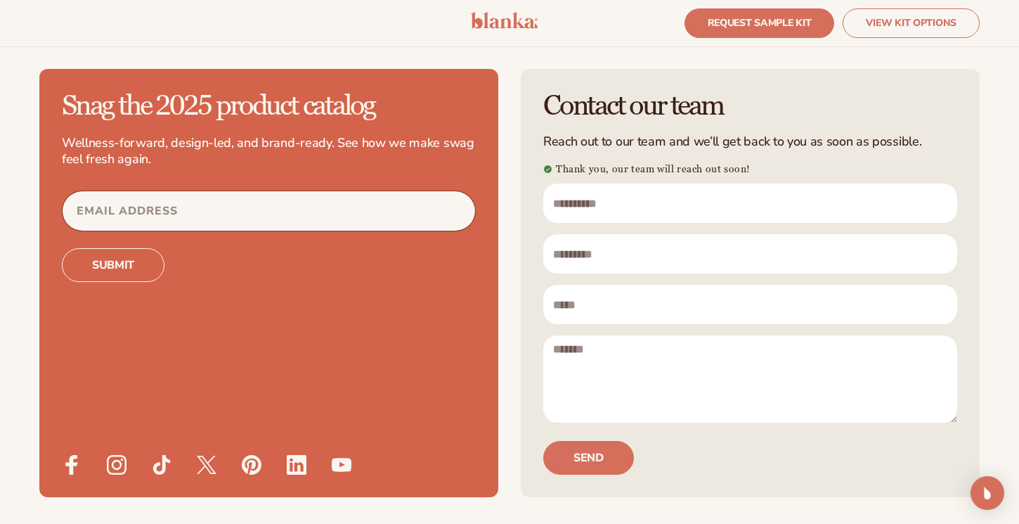
scroll to position [4169, 0]
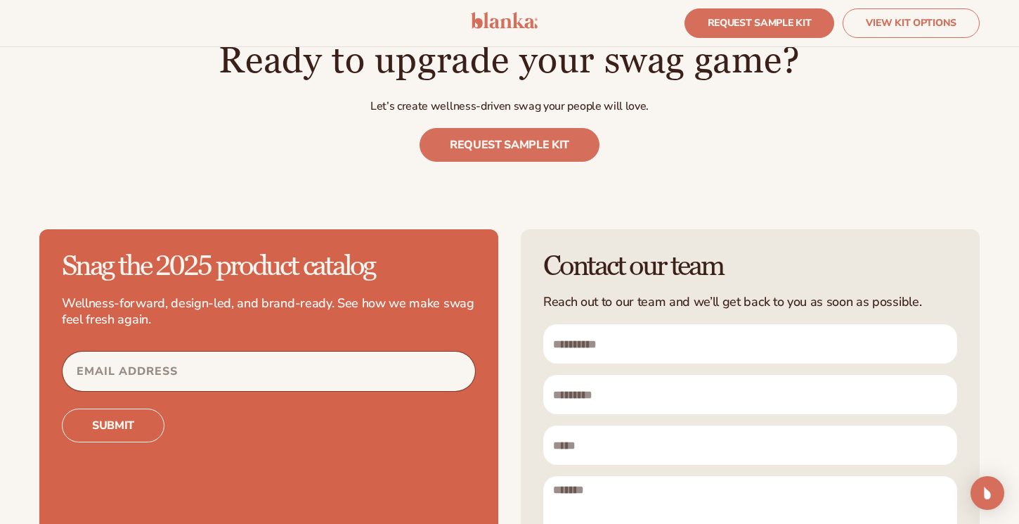
scroll to position [3774, 0]
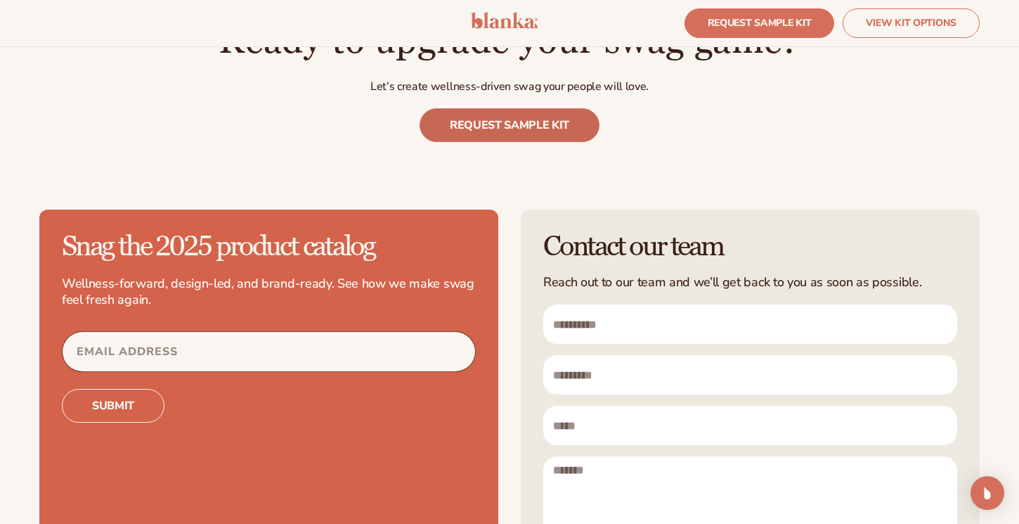
click at [520, 119] on link "REQUEST SAMPLE KIT" at bounding box center [510, 125] width 180 height 34
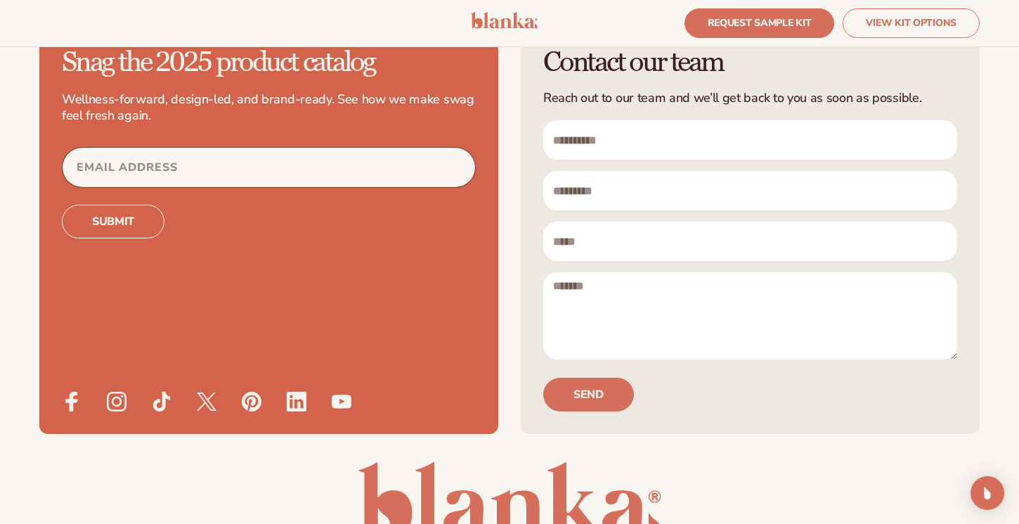
scroll to position [3989, 0]
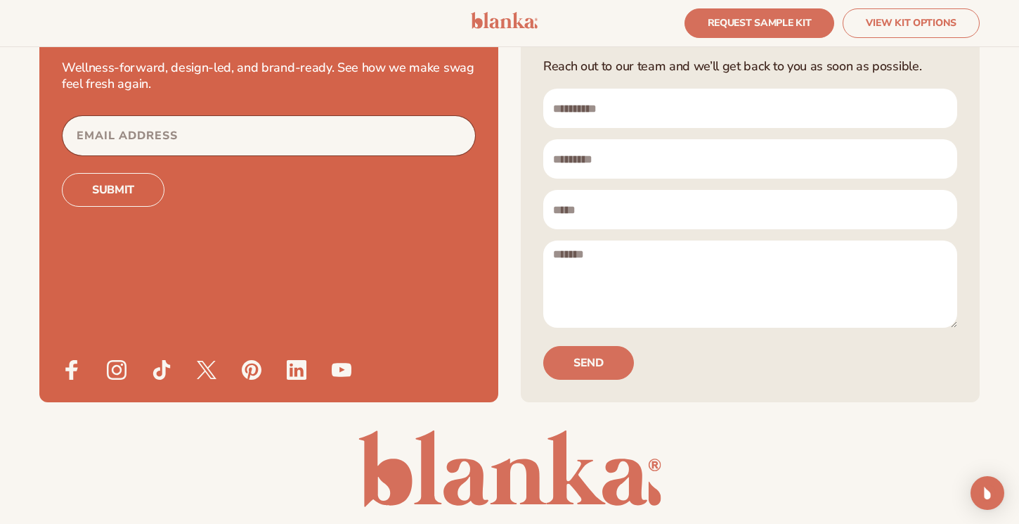
click at [623, 112] on input "First name" at bounding box center [750, 108] width 414 height 39
type input "*"
type input "****"
click at [607, 159] on input "Last name" at bounding box center [750, 158] width 414 height 39
type input "******"
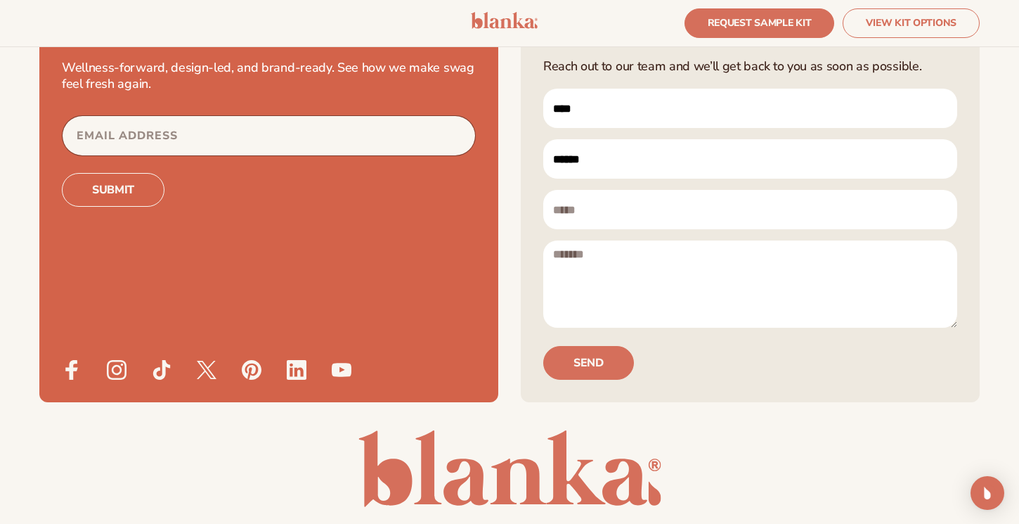
click at [601, 207] on input "Email" at bounding box center [750, 209] width 414 height 39
type input "**********"
click at [580, 262] on textarea "Message" at bounding box center [750, 283] width 414 height 87
type textarea "***"
click at [583, 367] on button "Send" at bounding box center [588, 363] width 91 height 34
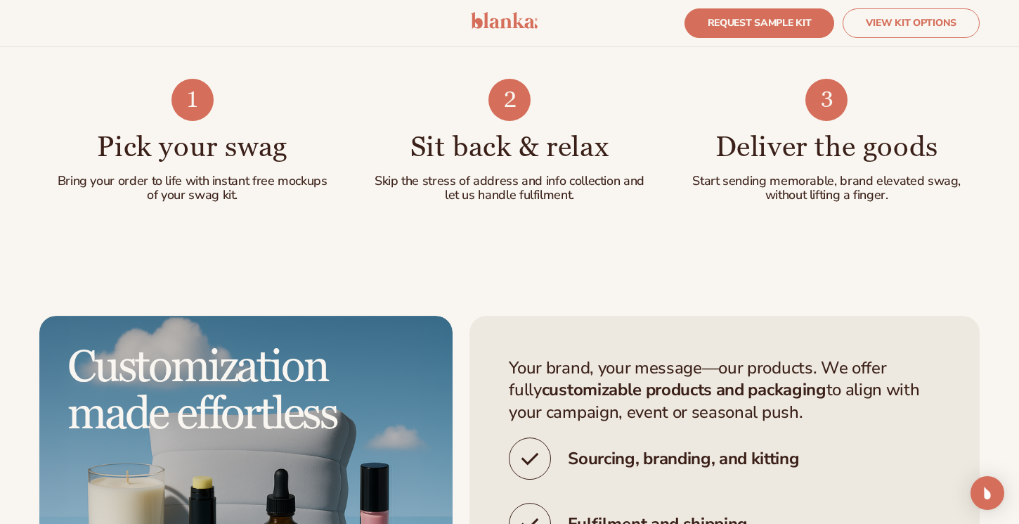
scroll to position [3807, 0]
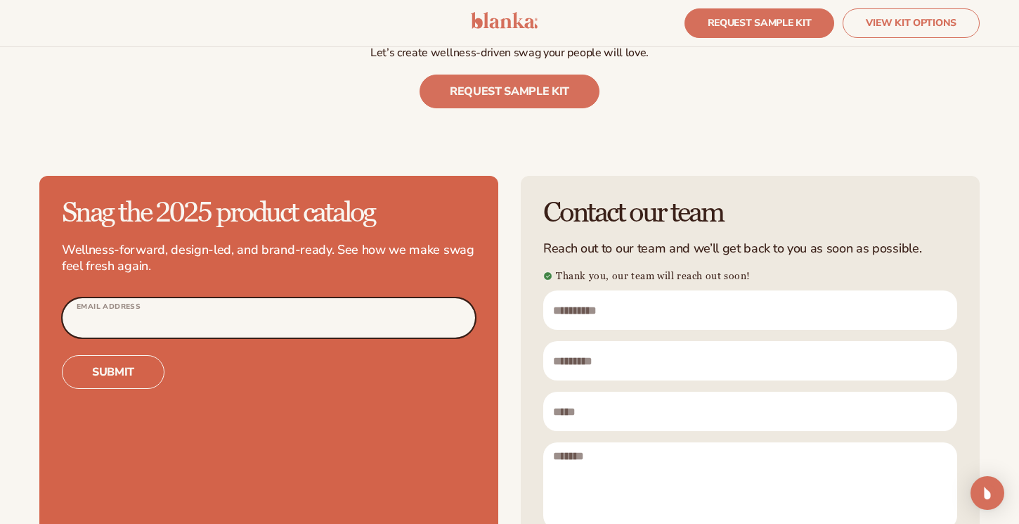
click at [179, 311] on input "Email Address" at bounding box center [269, 317] width 413 height 39
click at [115, 323] on input "**********" at bounding box center [269, 317] width 413 height 39
type input "**********"
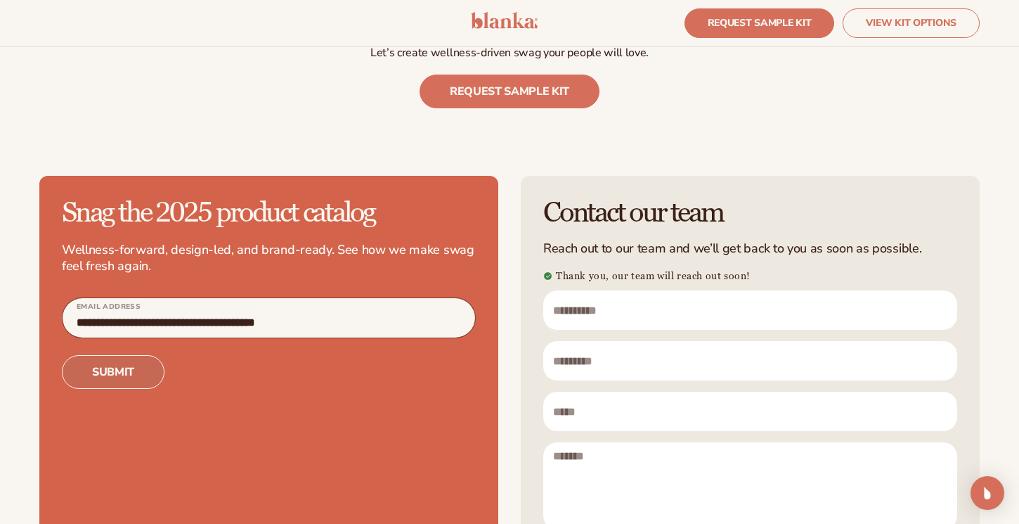
click at [100, 370] on button "Submit" at bounding box center [113, 372] width 103 height 34
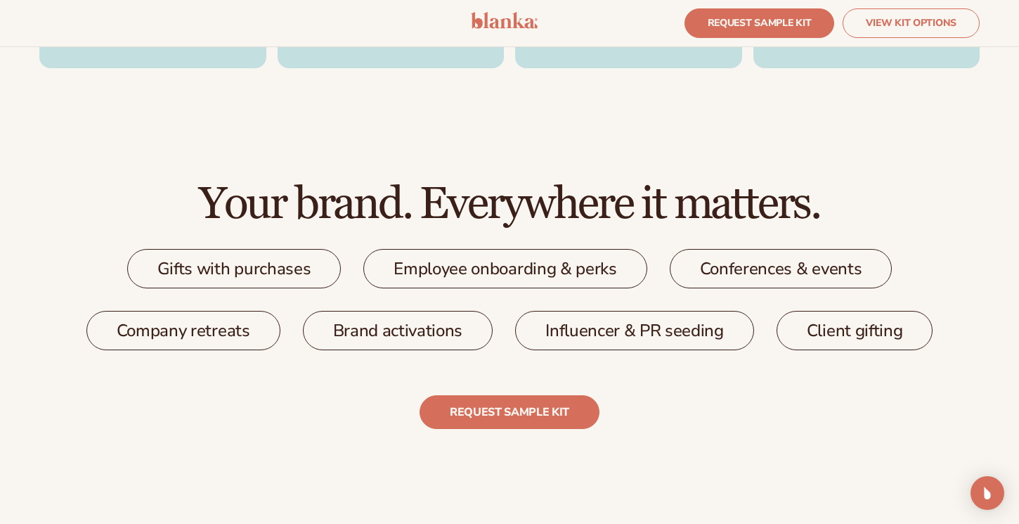
scroll to position [2111, 0]
